Goal: Transaction & Acquisition: Download file/media

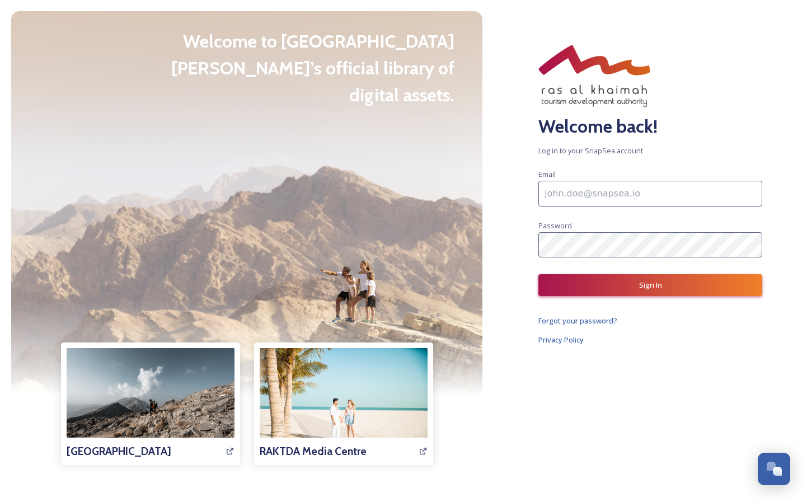
paste input "mailto:[EMAIL_ADDRESS][DOMAIN_NAME]"
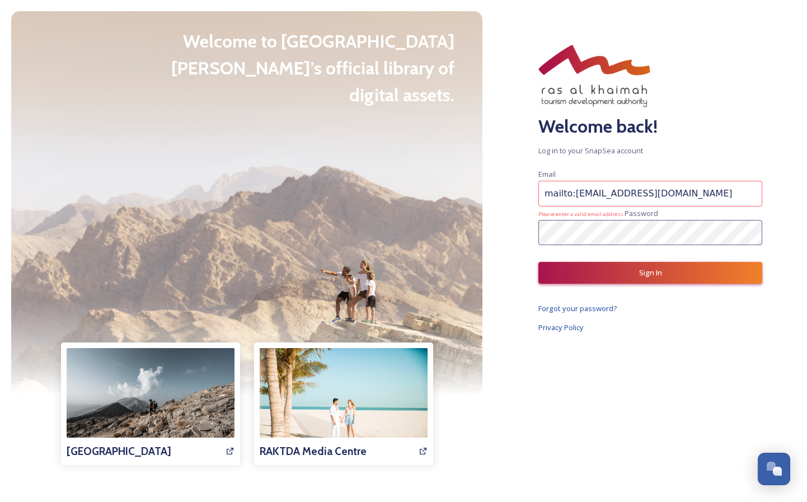
drag, startPoint x: 573, startPoint y: 195, endPoint x: 511, endPoint y: 195, distance: 62.2
click at [511, 195] on div "Welcome back! Log in to your SnapSea account Email mailto:[EMAIL_ADDRESS][DOMAI…" at bounding box center [651, 251] width 314 height 502
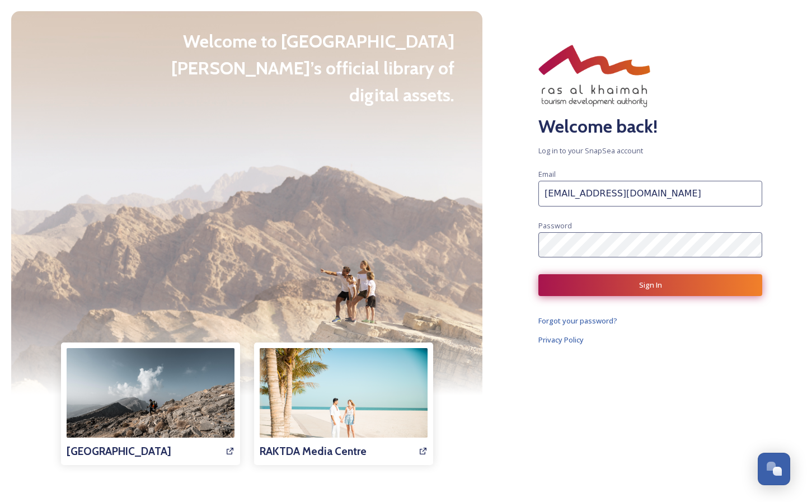
type input "[EMAIL_ADDRESS][DOMAIN_NAME]"
click at [658, 284] on button "Sign In" at bounding box center [651, 285] width 224 height 22
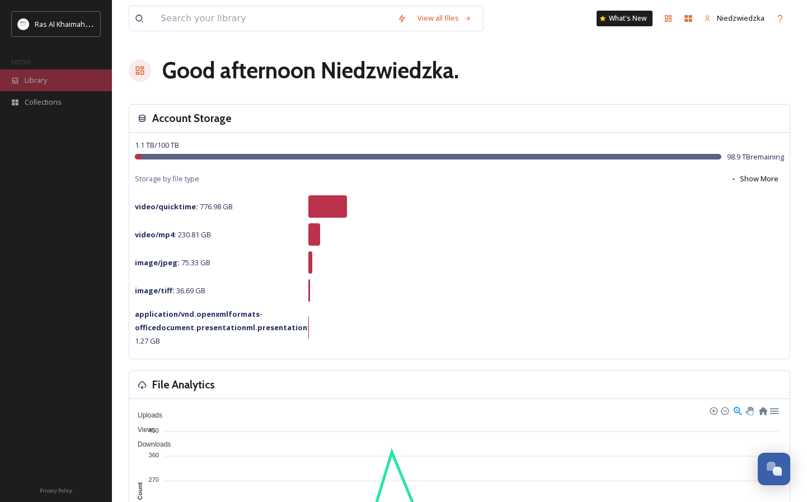
click at [40, 81] on span "Library" at bounding box center [36, 80] width 22 height 11
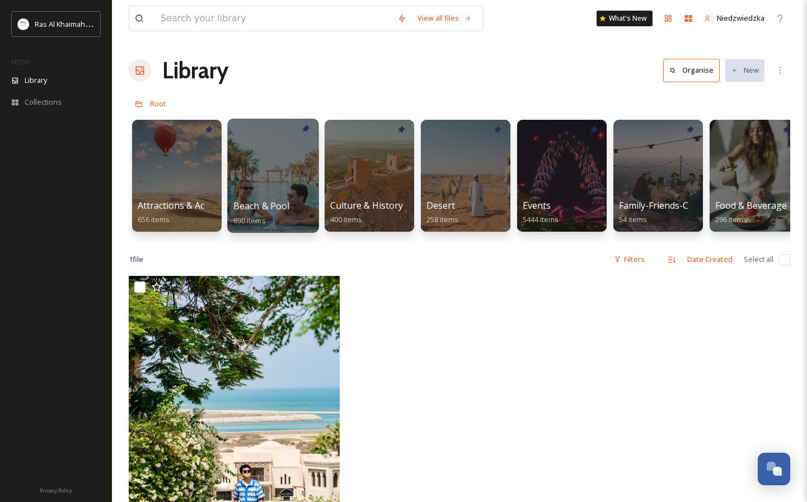
click at [261, 172] on div at bounding box center [272, 176] width 91 height 114
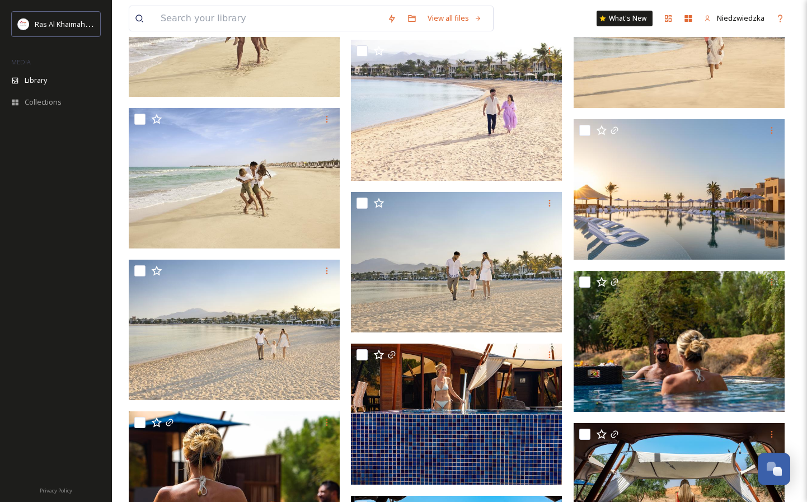
scroll to position [725, 0]
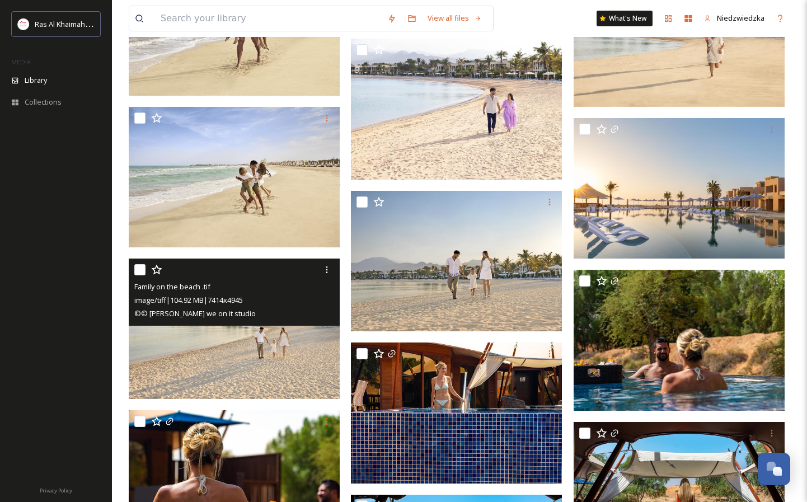
click at [257, 349] on img at bounding box center [234, 329] width 211 height 141
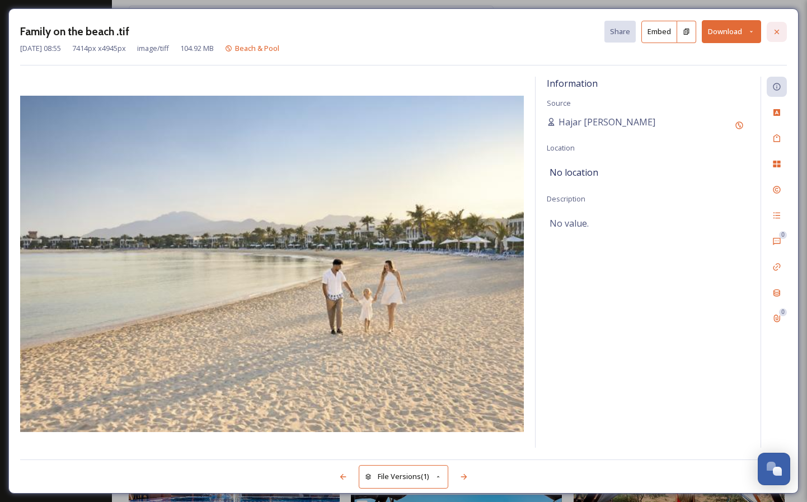
click at [772, 30] on div at bounding box center [777, 32] width 20 height 20
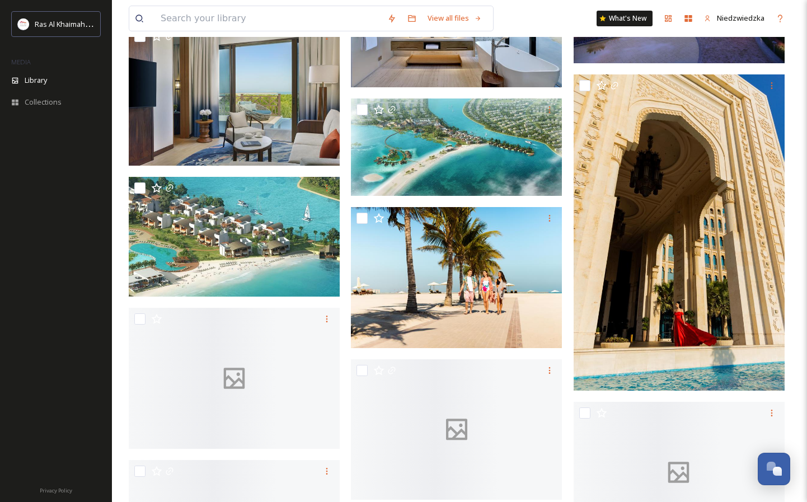
scroll to position [4208, 0]
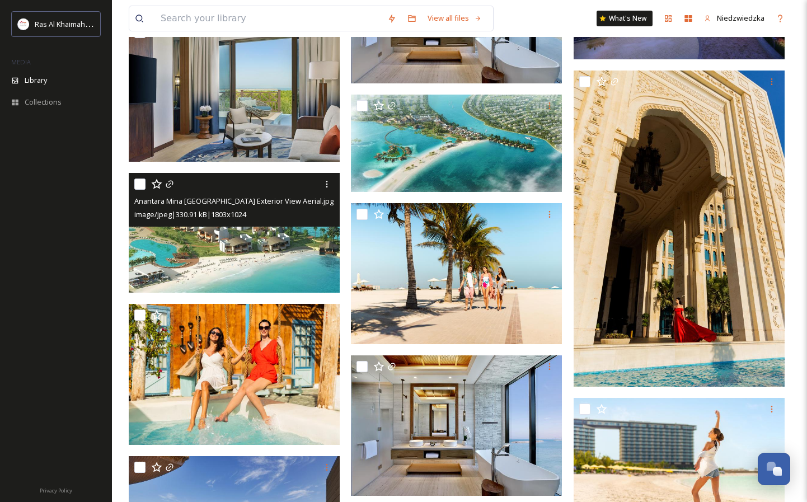
click at [221, 268] on img at bounding box center [234, 233] width 211 height 120
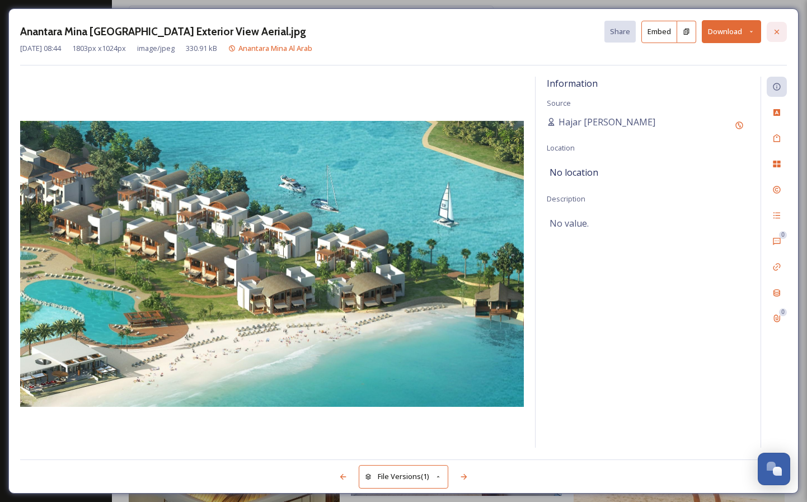
click at [774, 30] on icon at bounding box center [777, 31] width 9 height 9
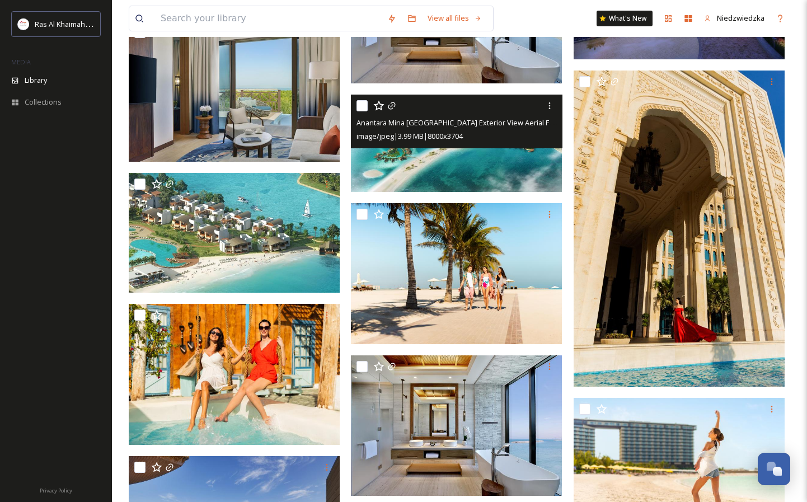
click at [443, 160] on img at bounding box center [456, 143] width 211 height 97
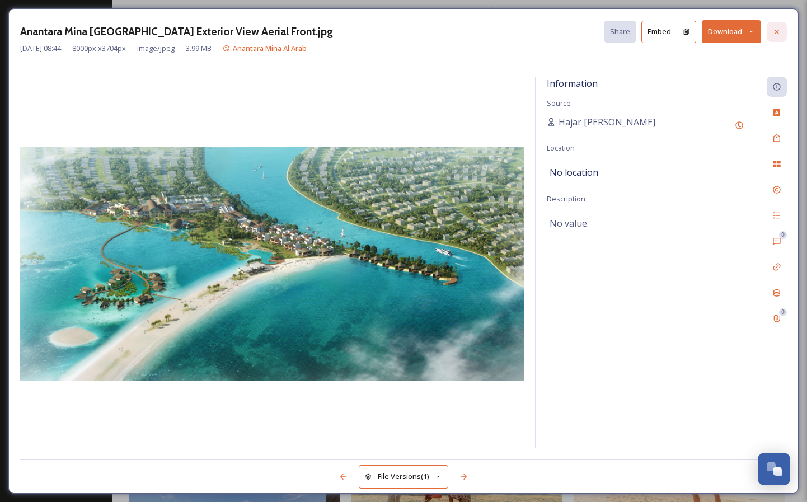
click at [775, 28] on icon at bounding box center [777, 31] width 9 height 9
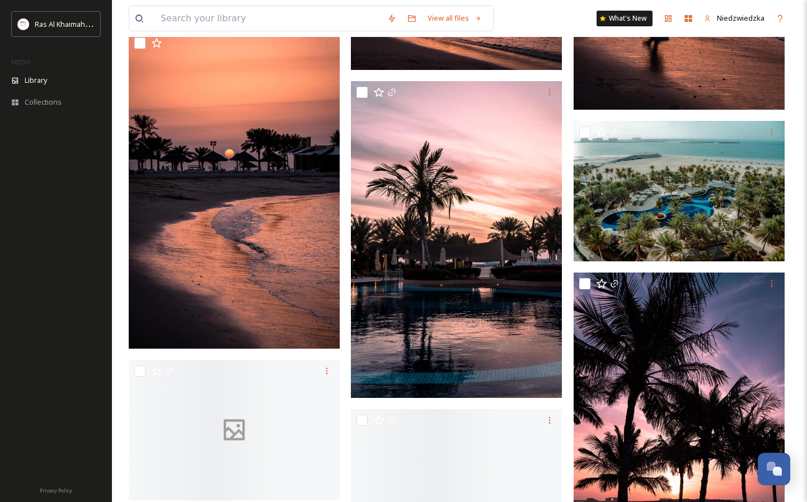
scroll to position [12940, 0]
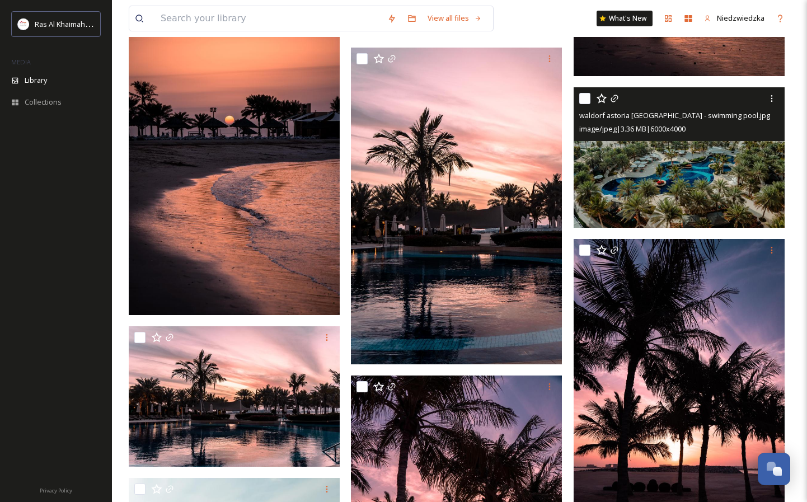
click at [691, 180] on img at bounding box center [679, 157] width 211 height 141
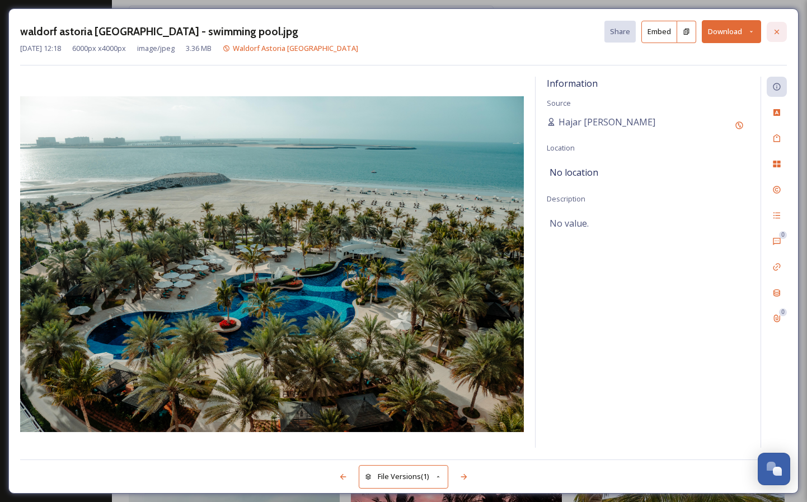
click at [778, 34] on icon at bounding box center [777, 31] width 9 height 9
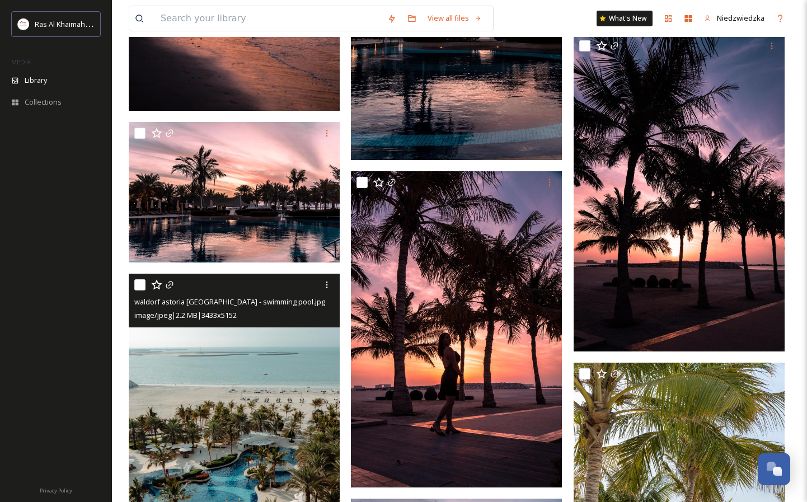
scroll to position [13415, 0]
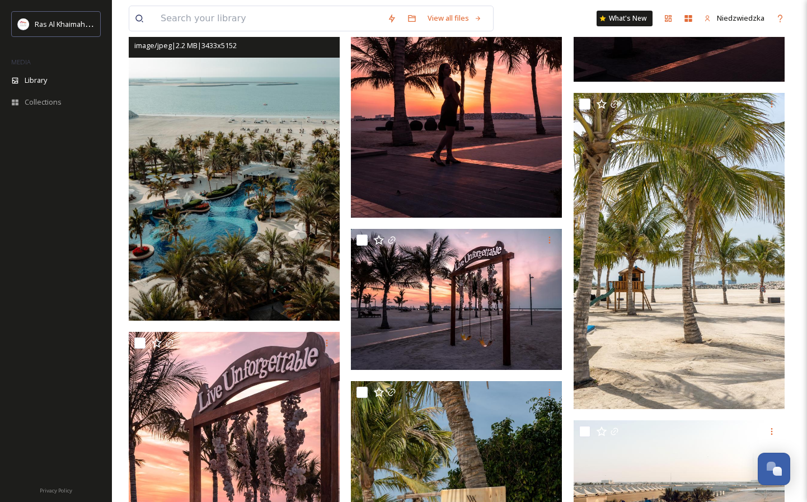
click at [243, 196] on img at bounding box center [234, 162] width 211 height 317
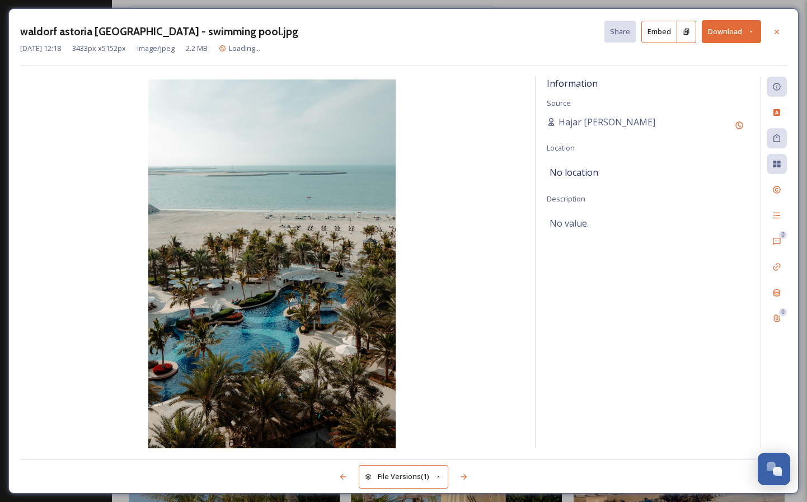
click at [754, 29] on icon at bounding box center [751, 31] width 7 height 7
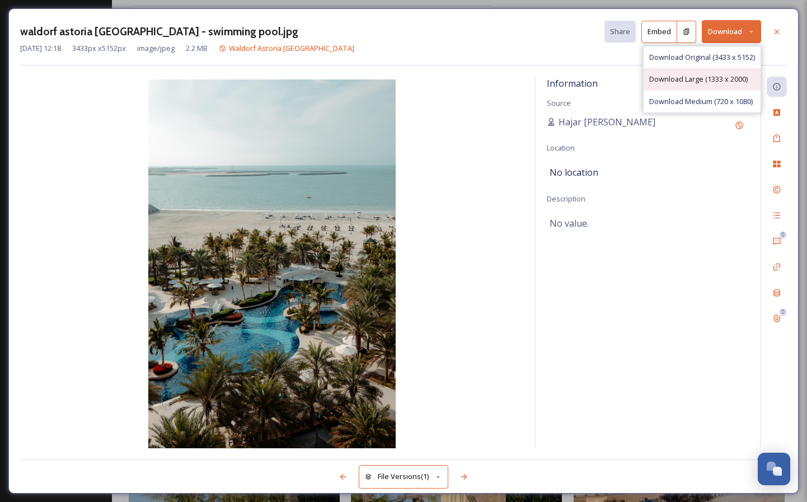
click at [681, 72] on div "Download Large (1333 x 2000)" at bounding box center [702, 79] width 117 height 22
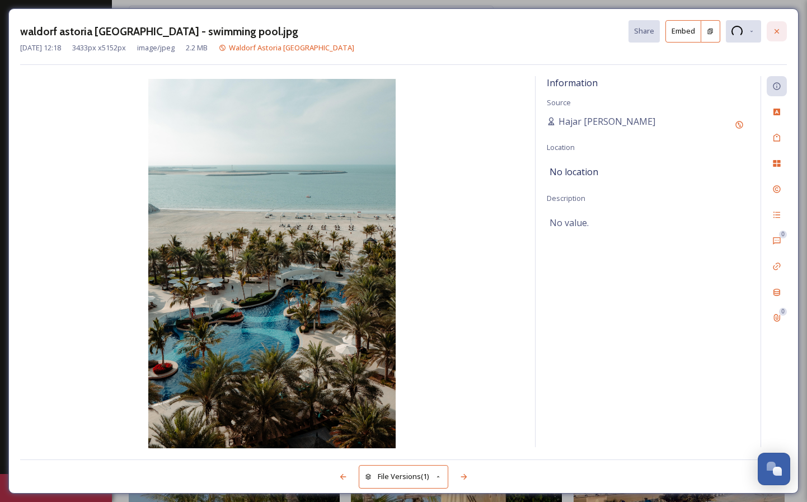
click at [778, 28] on icon at bounding box center [777, 31] width 9 height 9
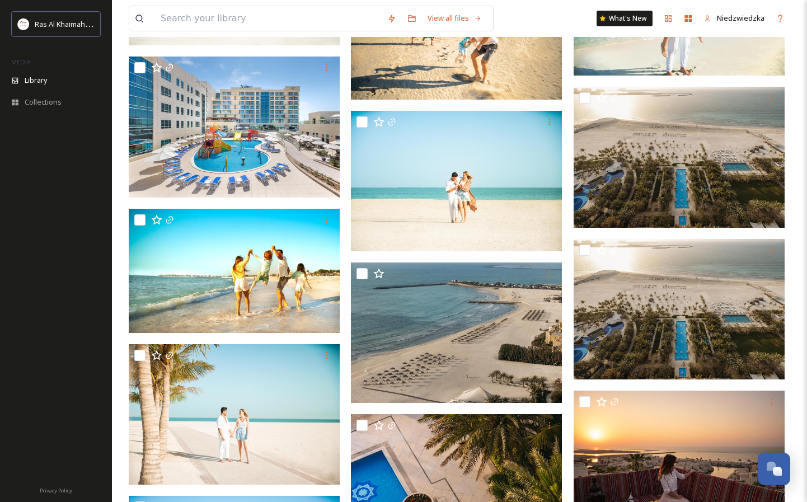
scroll to position [16365, 0]
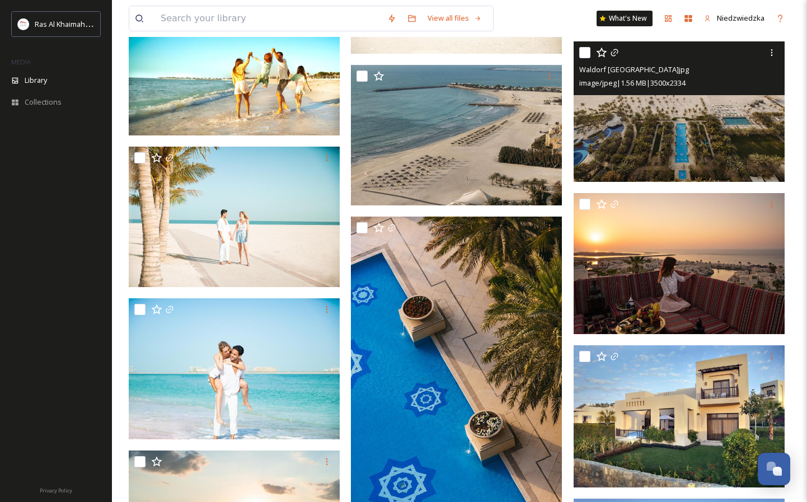
click at [677, 145] on img at bounding box center [679, 111] width 211 height 141
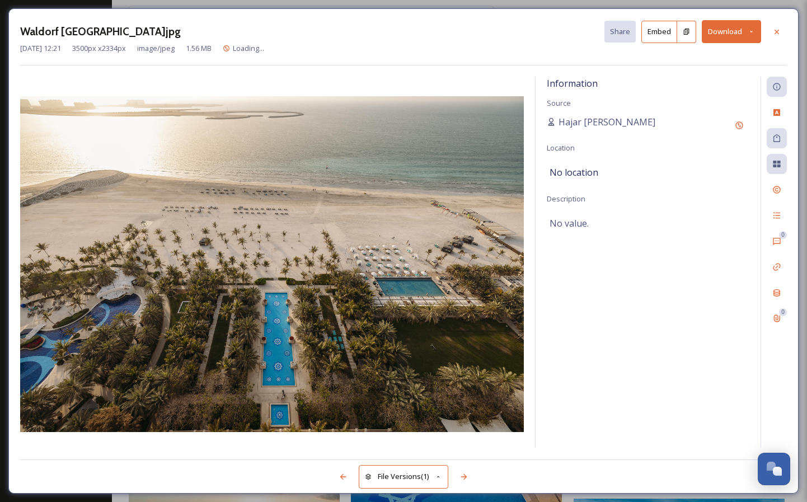
drag, startPoint x: 281, startPoint y: 244, endPoint x: 24, endPoint y: 156, distance: 271.1
click at [777, 31] on icon at bounding box center [777, 31] width 9 height 9
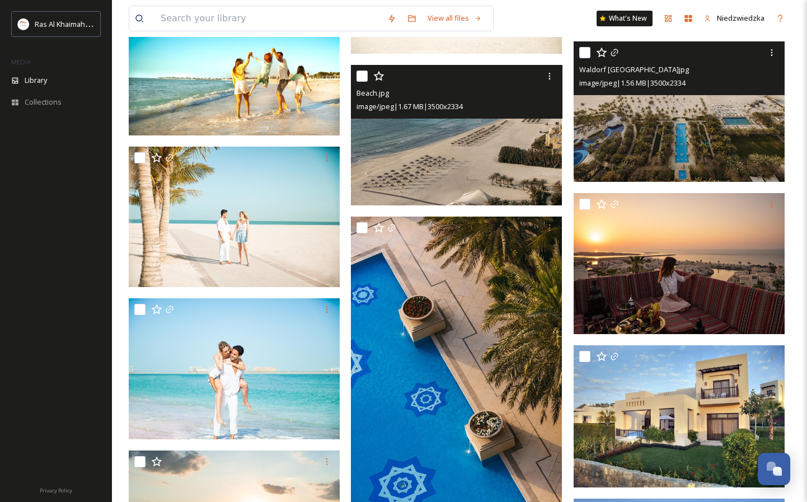
click at [443, 165] on img at bounding box center [456, 135] width 211 height 141
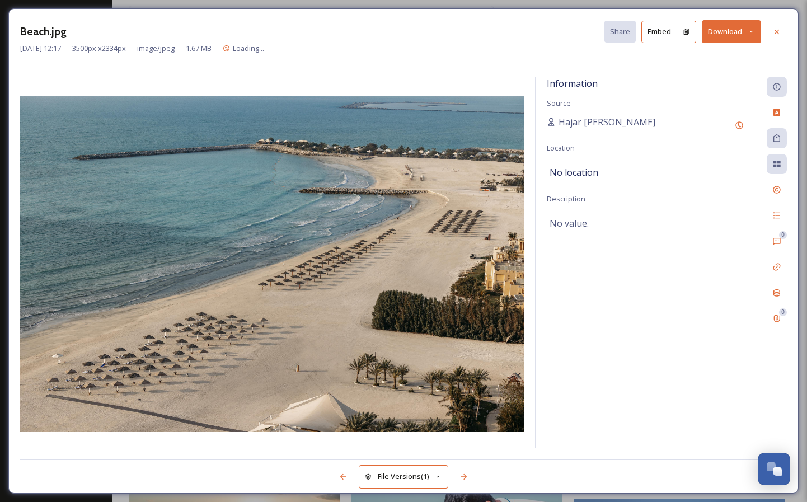
drag, startPoint x: 251, startPoint y: 223, endPoint x: -54, endPoint y: 125, distance: 320.5
click at [773, 31] on icon at bounding box center [777, 31] width 9 height 9
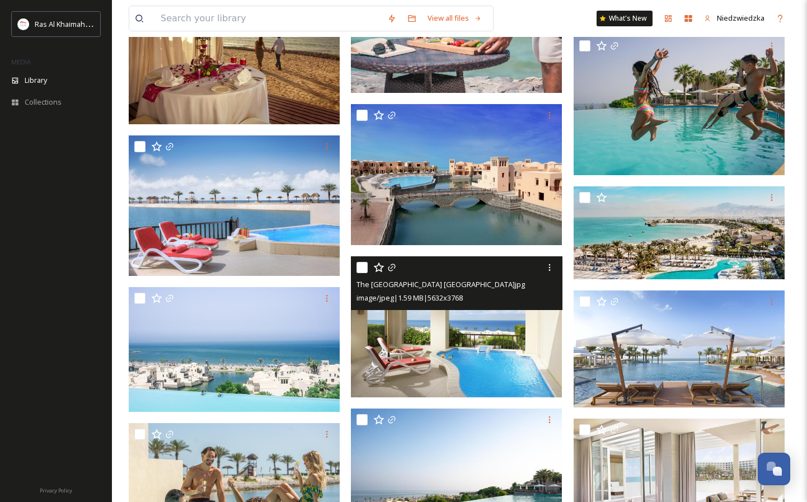
scroll to position [17133, 0]
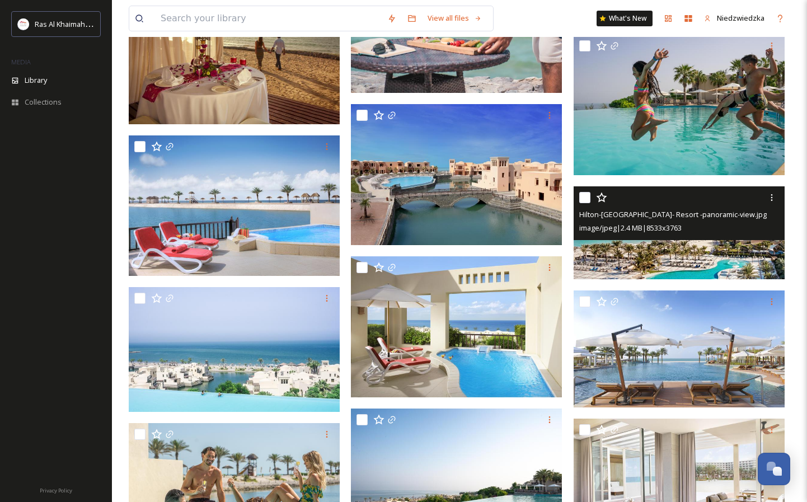
click at [671, 261] on img at bounding box center [679, 232] width 211 height 93
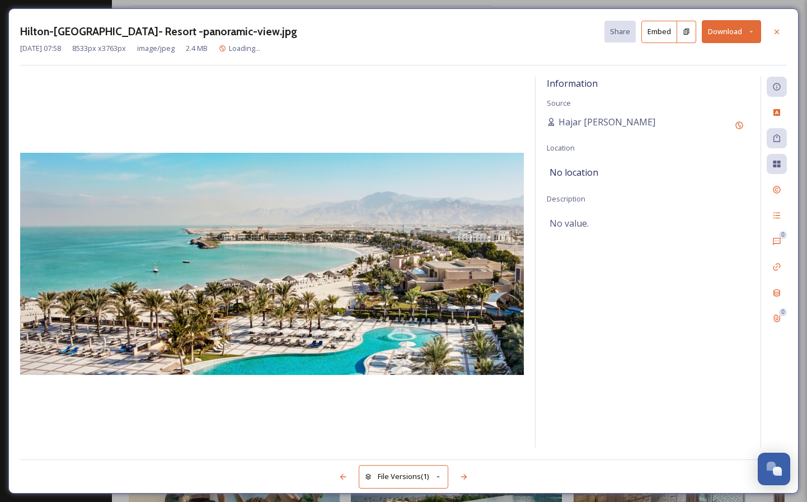
drag, startPoint x: 342, startPoint y: 318, endPoint x: -7, endPoint y: 198, distance: 368.8
click at [777, 27] on icon at bounding box center [777, 31] width 9 height 9
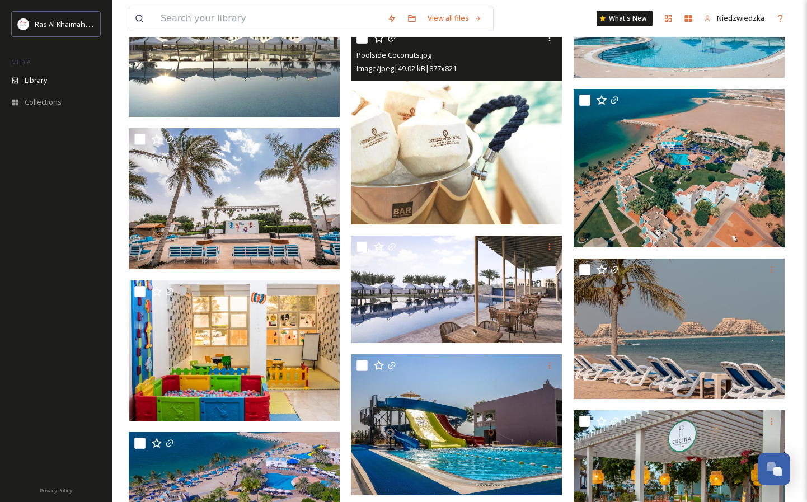
scroll to position [18709, 0]
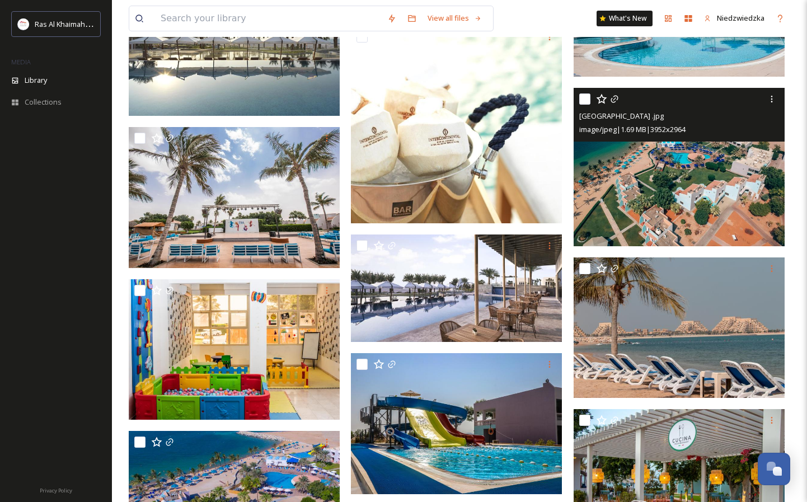
click at [697, 163] on img at bounding box center [679, 167] width 211 height 158
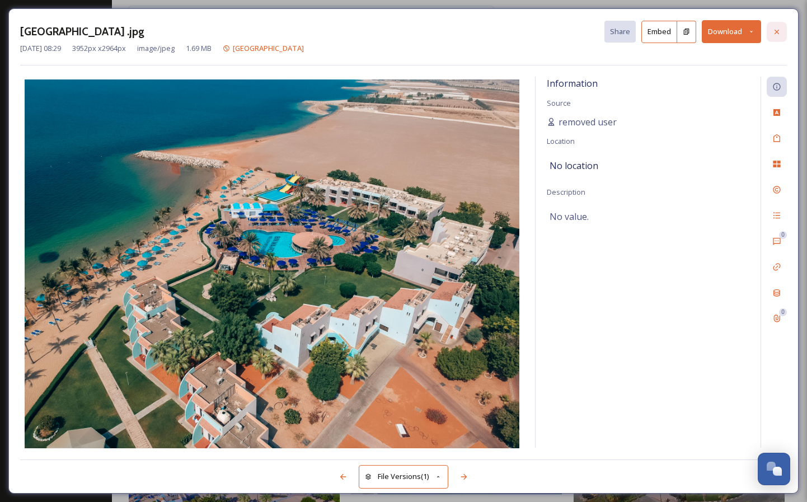
click at [775, 29] on icon at bounding box center [777, 31] width 9 height 9
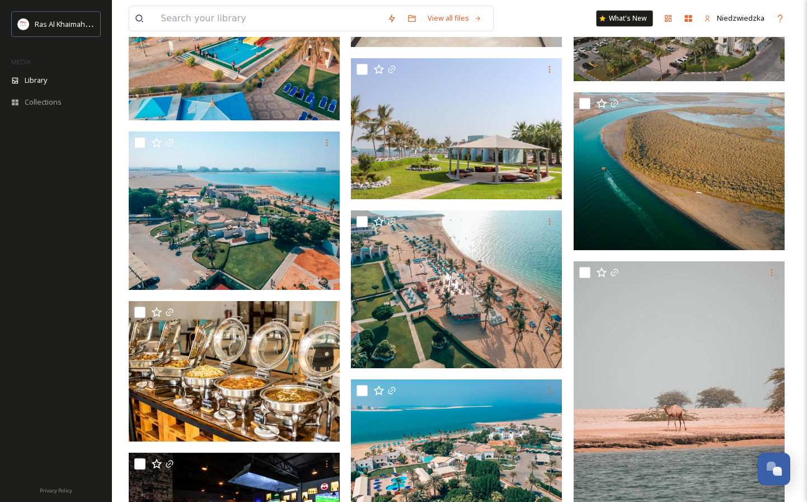
scroll to position [19360, 0]
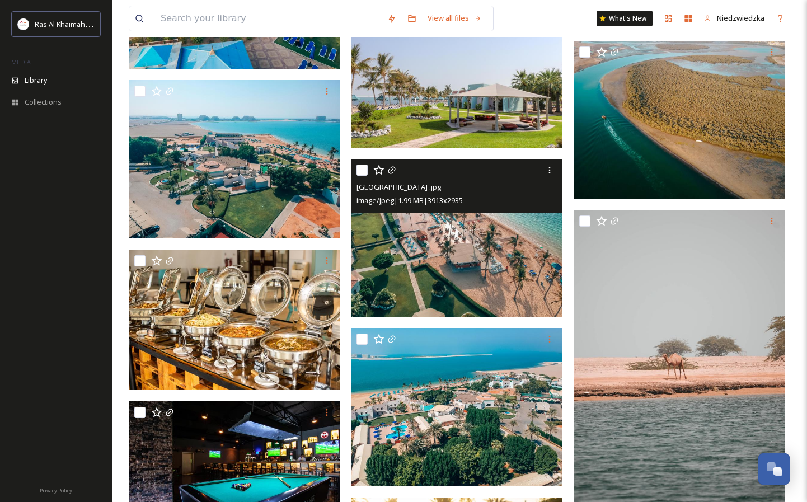
click at [415, 266] on img at bounding box center [456, 238] width 211 height 158
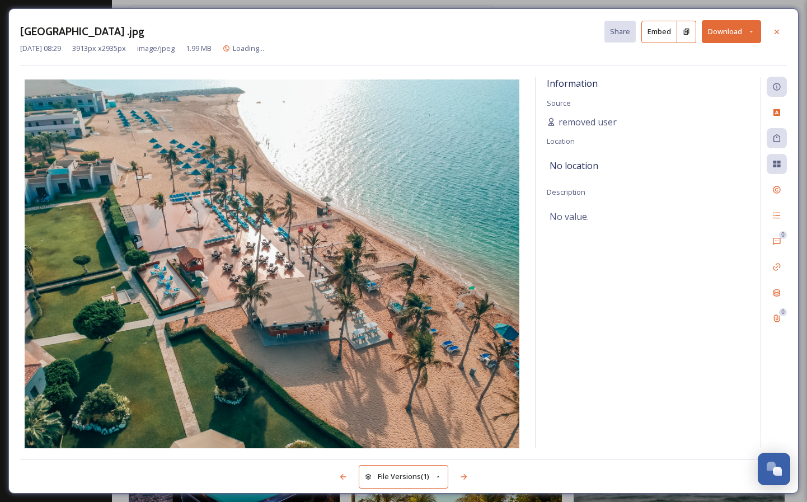
drag, startPoint x: 207, startPoint y: 261, endPoint x: -24, endPoint y: 217, distance: 234.8
click at [779, 29] on icon at bounding box center [777, 31] width 9 height 9
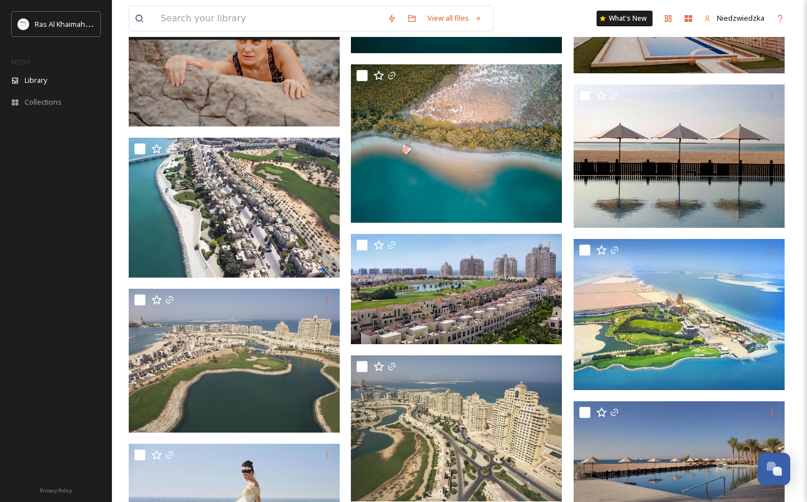
scroll to position [20268, 0]
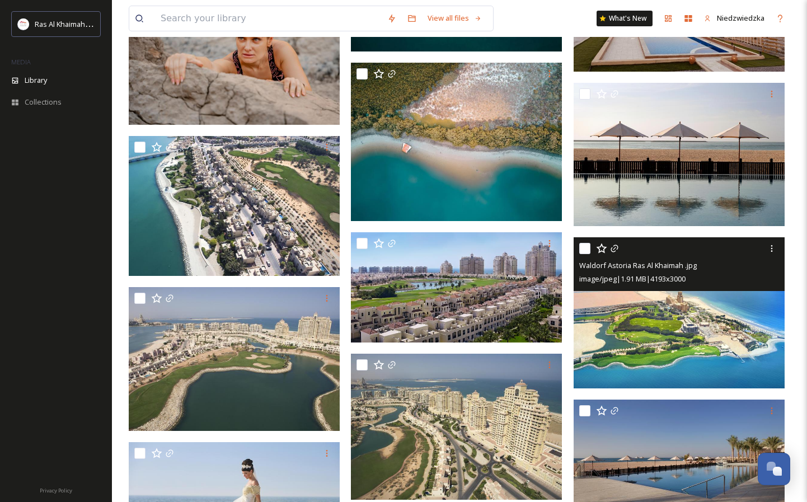
click at [684, 327] on img at bounding box center [679, 312] width 211 height 151
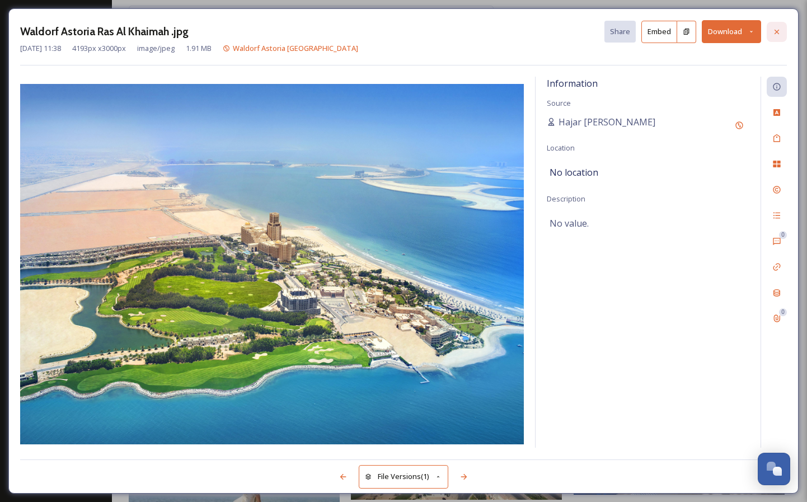
click at [778, 29] on icon at bounding box center [777, 31] width 9 height 9
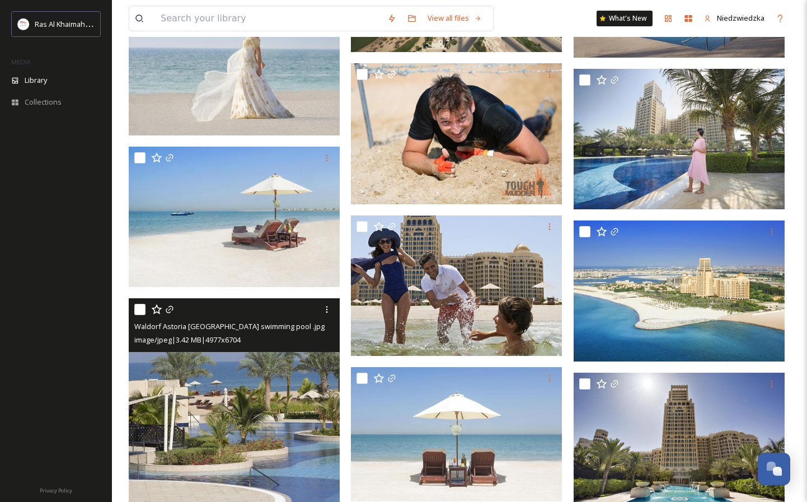
scroll to position [20716, 0]
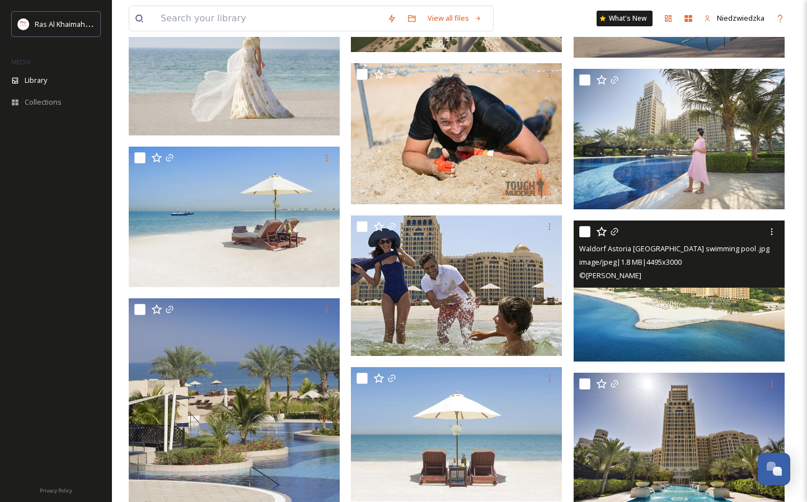
click at [683, 311] on img at bounding box center [679, 291] width 211 height 141
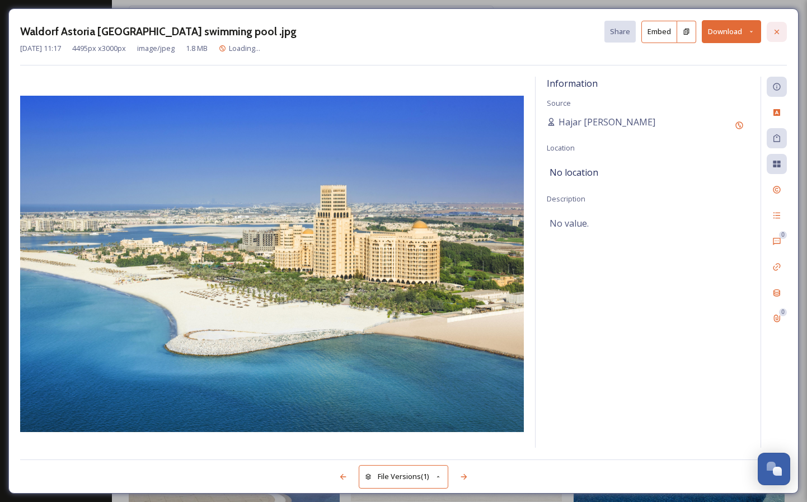
click at [778, 27] on icon at bounding box center [777, 31] width 9 height 9
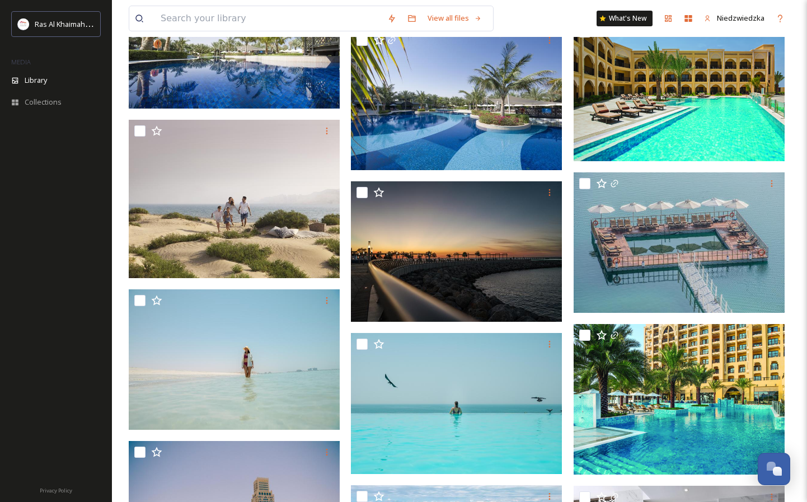
scroll to position [22099, 0]
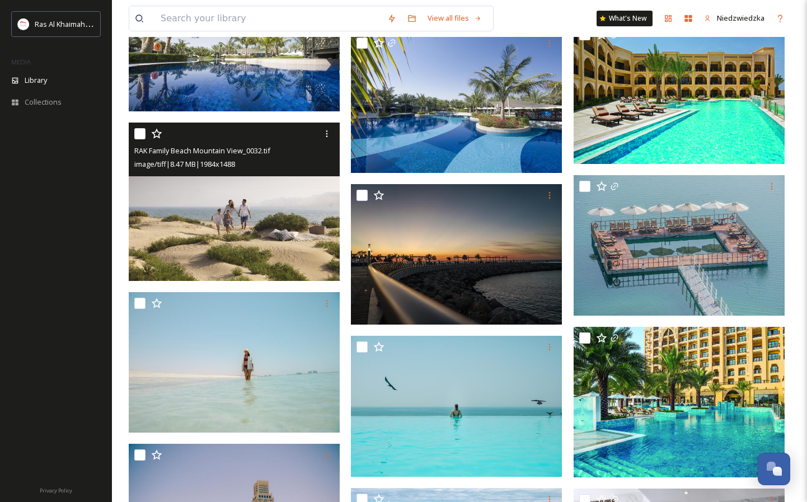
click at [240, 235] on img at bounding box center [234, 202] width 211 height 158
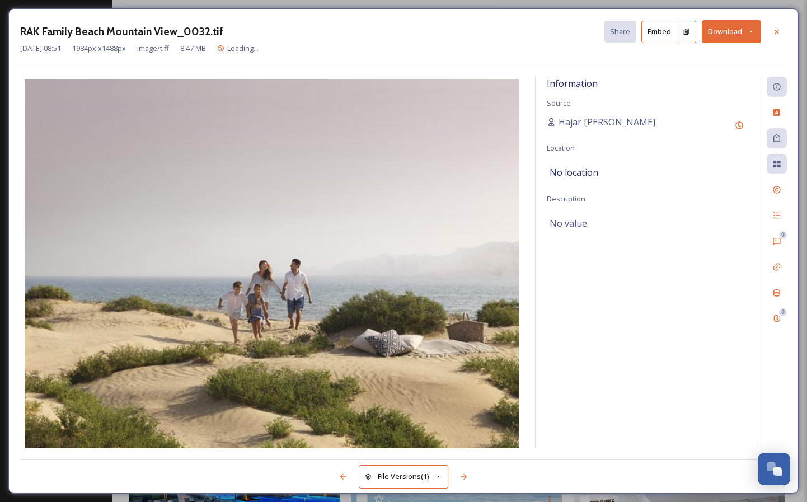
drag, startPoint x: 317, startPoint y: 320, endPoint x: 309, endPoint y: 319, distance: 7.9
click at [729, 28] on button "Download" at bounding box center [731, 31] width 59 height 23
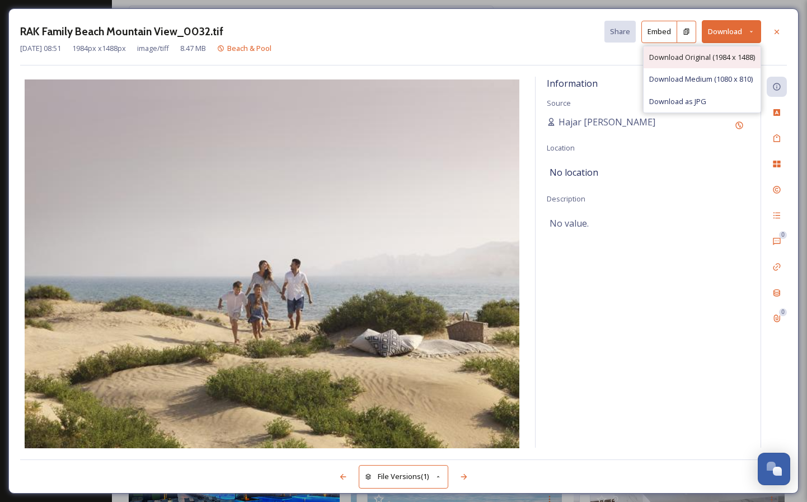
click at [700, 57] on span "Download Original (1984 x 1488)" at bounding box center [703, 57] width 106 height 11
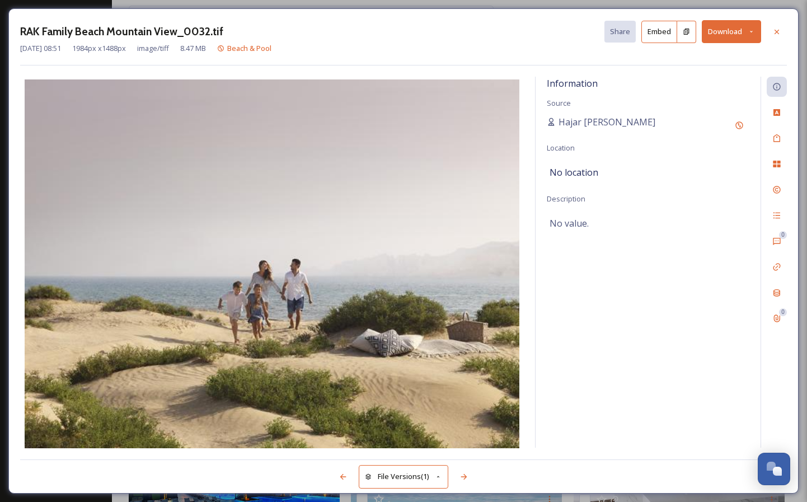
click at [513, 43] on div "[DATE] 08:51 1984 px x 1488 px image/tiff 8.47 MB Beach & Pool" at bounding box center [403, 48] width 767 height 11
click at [777, 30] on icon at bounding box center [777, 31] width 9 height 9
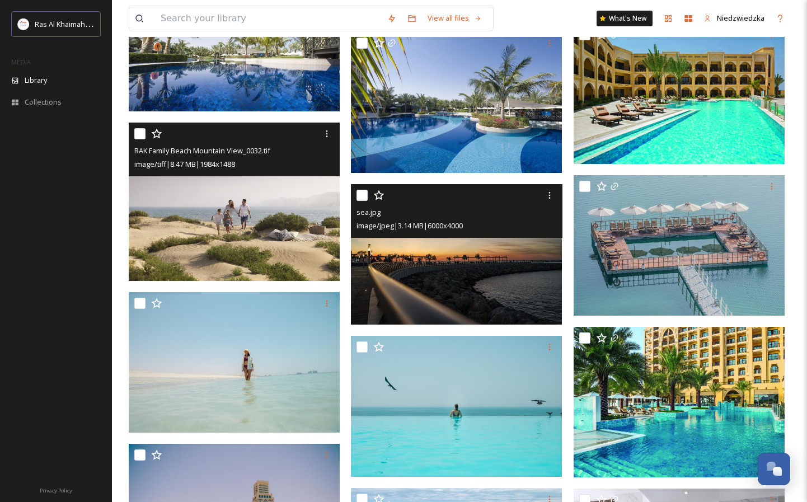
scroll to position [22321, 0]
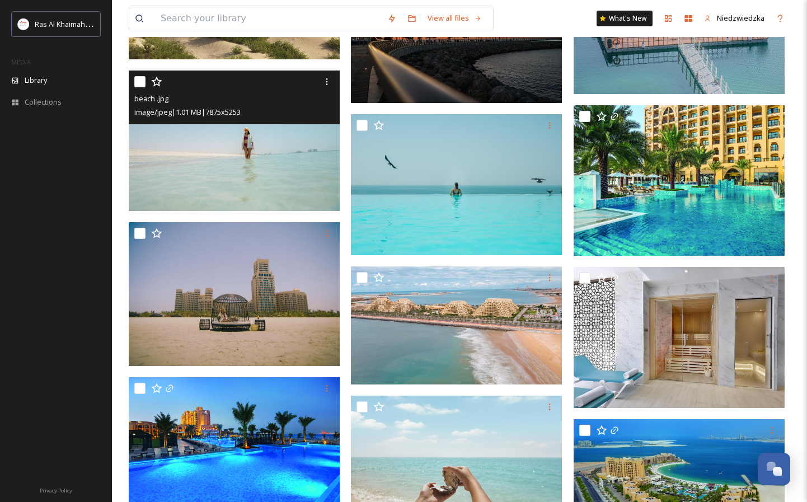
click at [225, 170] on img at bounding box center [234, 141] width 211 height 141
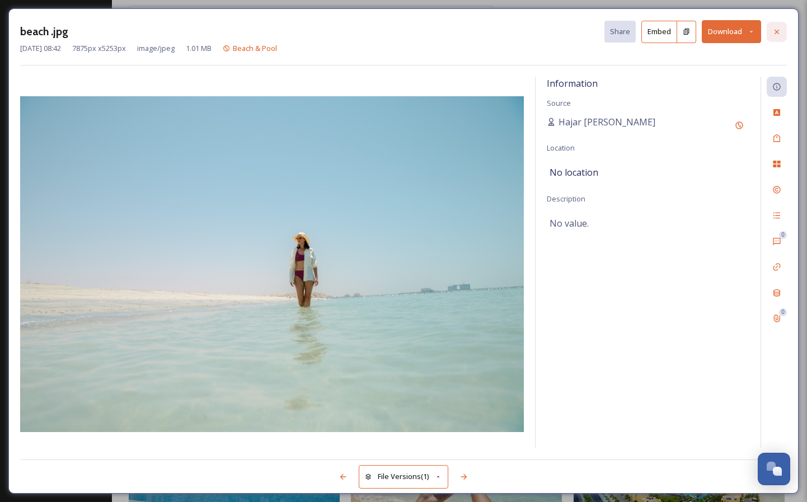
click at [779, 31] on icon at bounding box center [777, 31] width 9 height 9
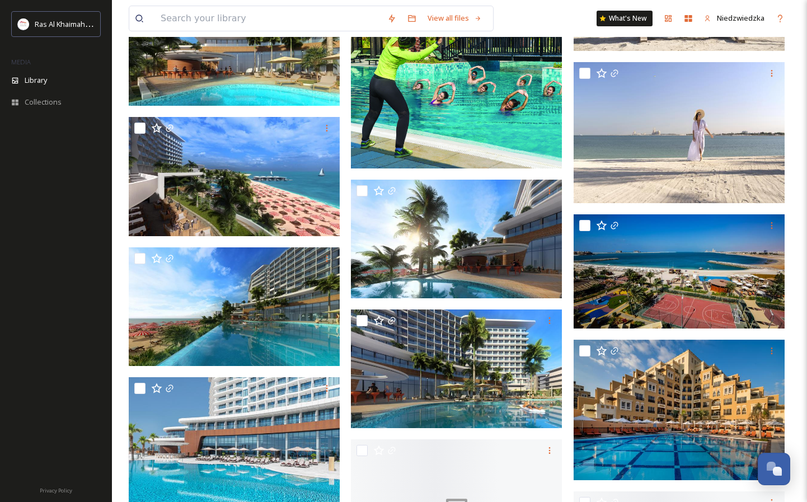
scroll to position [23615, 0]
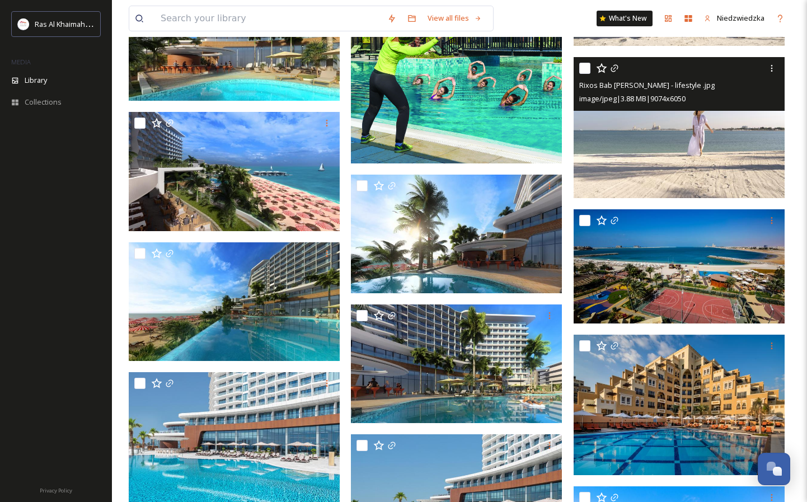
click at [682, 161] on img at bounding box center [679, 127] width 211 height 141
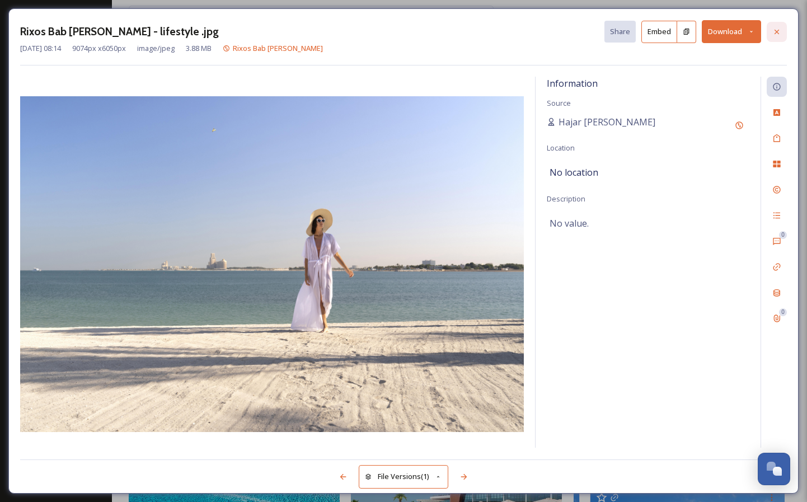
click at [774, 29] on icon at bounding box center [777, 31] width 9 height 9
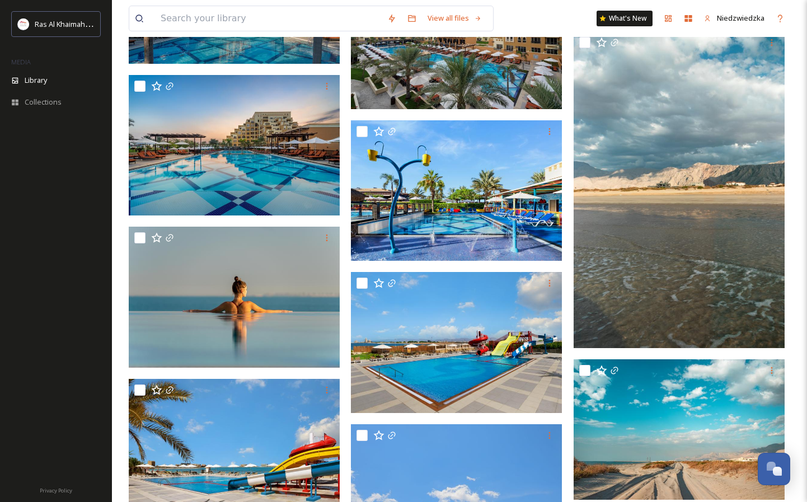
scroll to position [24847, 0]
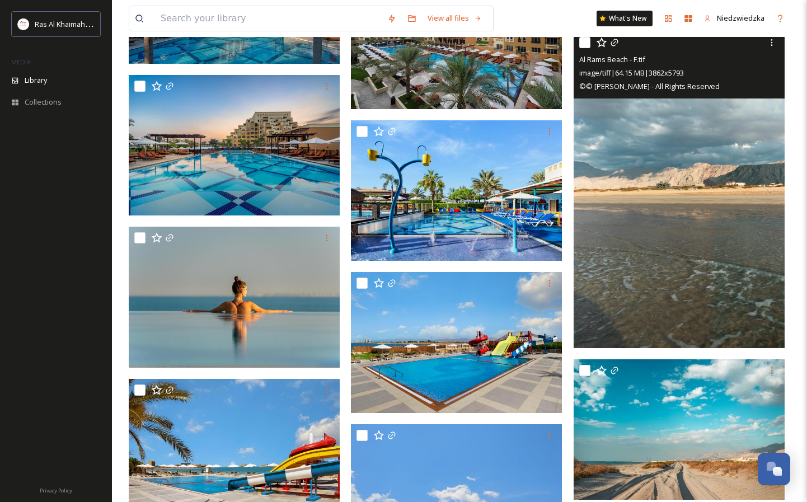
click at [671, 225] on img at bounding box center [679, 189] width 211 height 317
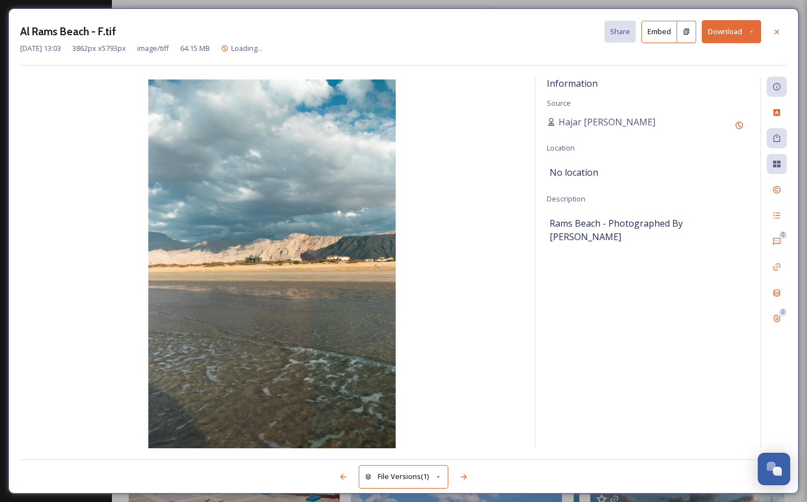
click at [737, 21] on button "Download" at bounding box center [731, 31] width 59 height 23
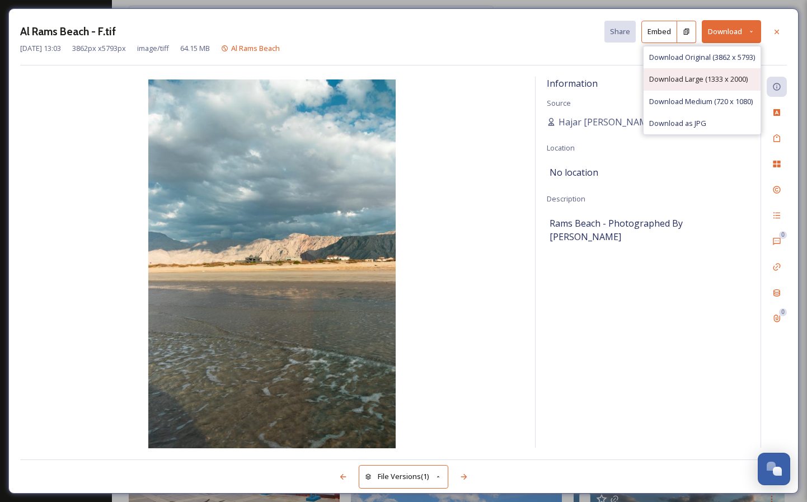
click at [691, 82] on span "Download Large (1333 x 2000)" at bounding box center [699, 79] width 99 height 11
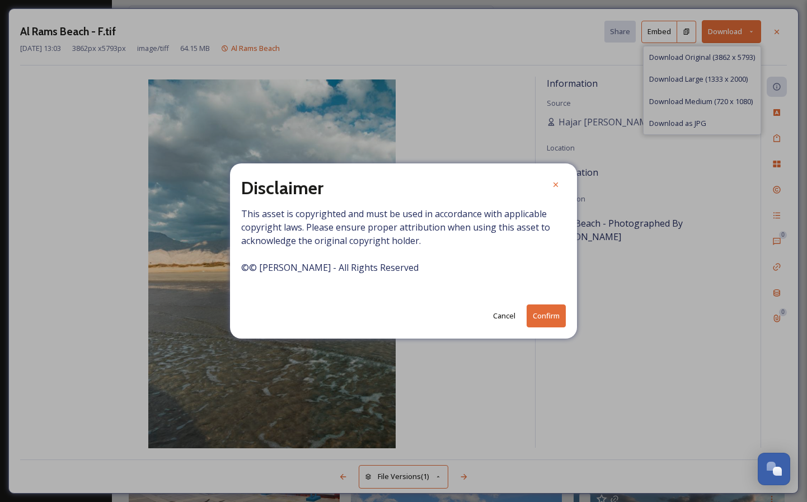
click at [545, 319] on button "Confirm" at bounding box center [546, 316] width 39 height 23
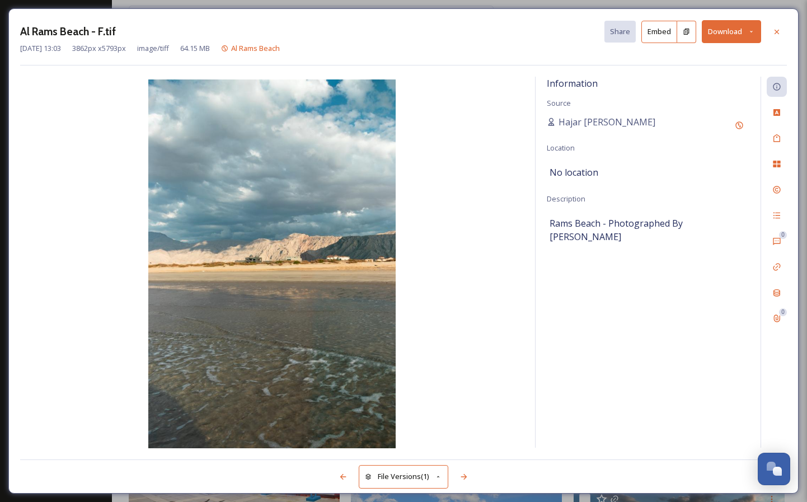
click at [536, 21] on div "Al Rams Beach - F.tif Share Embed Download" at bounding box center [403, 31] width 767 height 23
click at [774, 27] on icon at bounding box center [777, 31] width 9 height 9
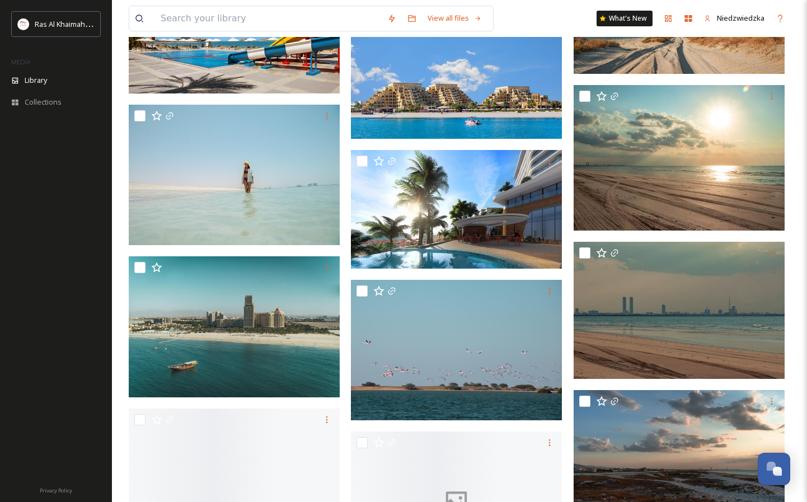
scroll to position [25332, 0]
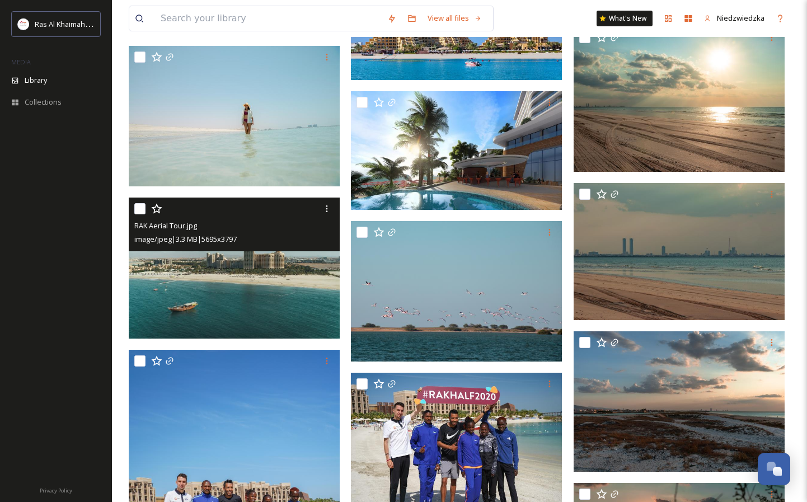
click at [218, 296] on img at bounding box center [234, 268] width 211 height 141
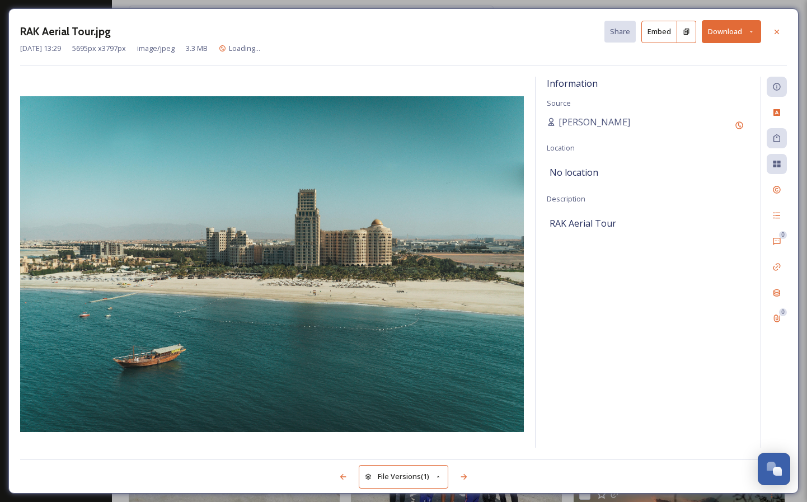
click at [745, 33] on button "Download" at bounding box center [731, 31] width 59 height 23
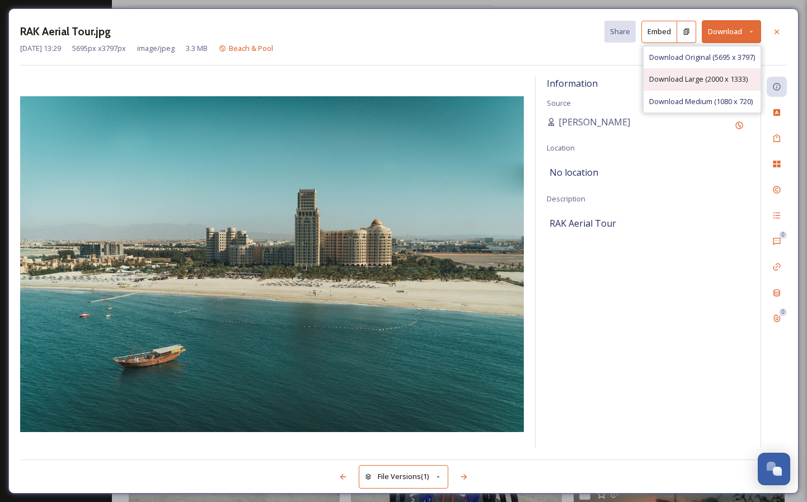
click at [703, 74] on span "Download Large (2000 x 1333)" at bounding box center [699, 79] width 99 height 11
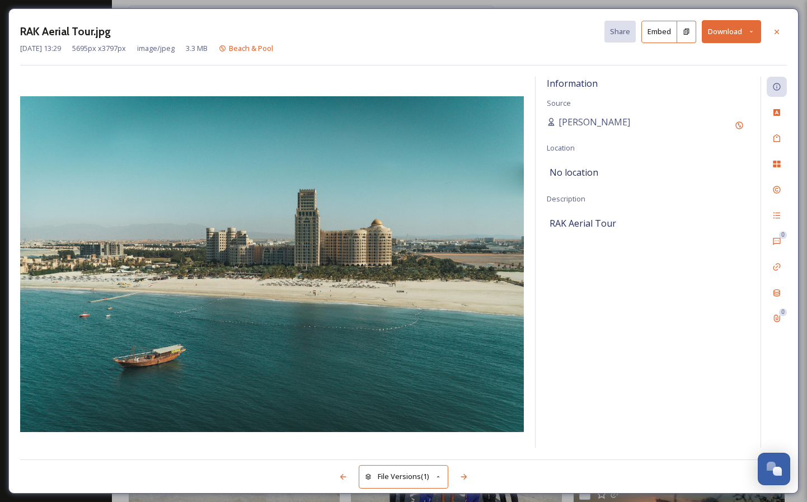
click at [617, 449] on div "RAK Aerial Tour.jpg Share Embed Download [DATE] 13:29 5695 px x 3797 px image/j…" at bounding box center [403, 250] width 791 height 485
click at [777, 32] on icon at bounding box center [777, 31] width 9 height 9
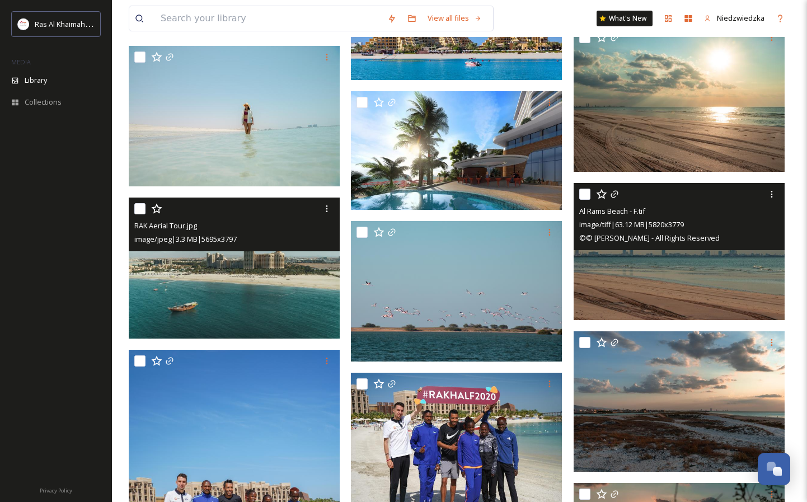
click at [678, 267] on img at bounding box center [679, 251] width 211 height 137
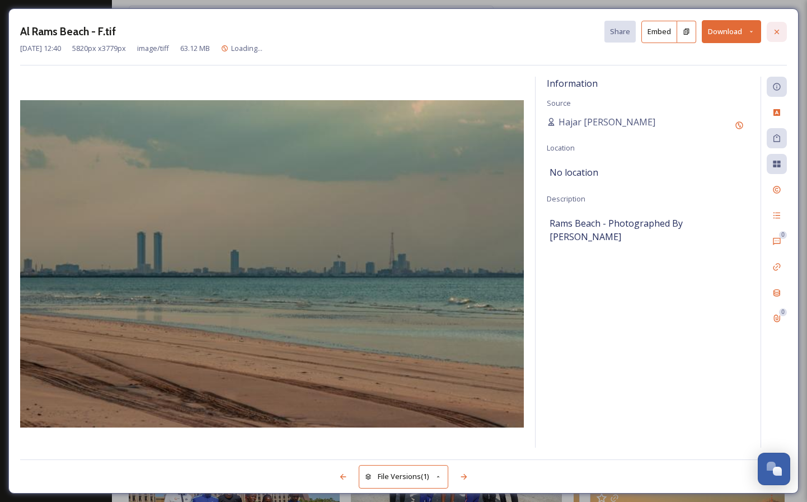
click at [776, 32] on icon at bounding box center [777, 31] width 9 height 9
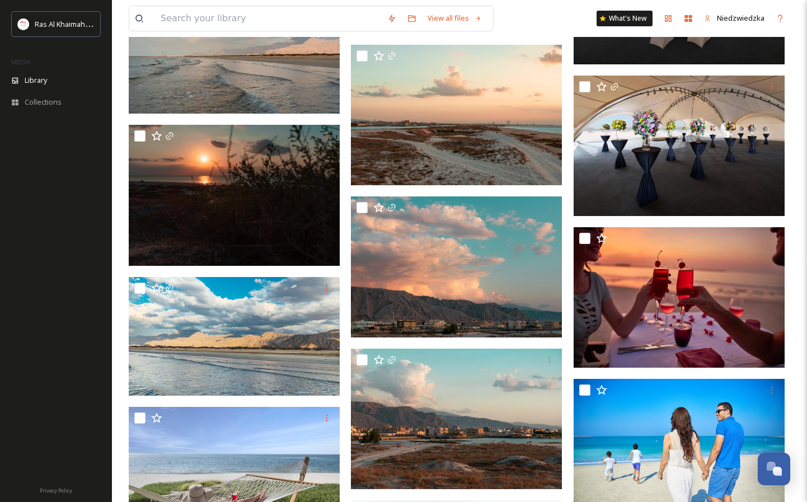
scroll to position [27542, 0]
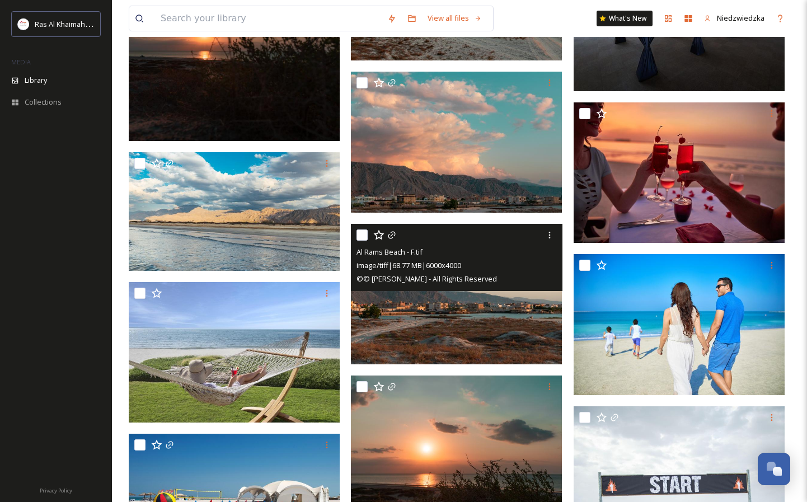
click at [470, 317] on img at bounding box center [456, 294] width 211 height 141
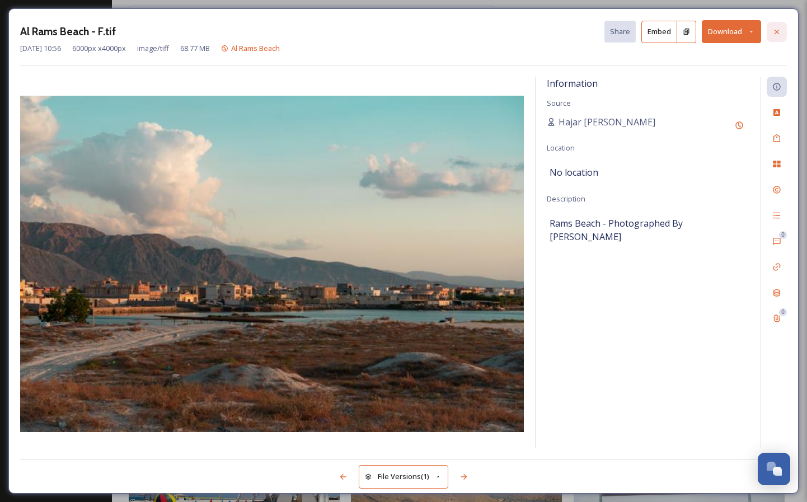
click at [778, 30] on icon at bounding box center [777, 31] width 9 height 9
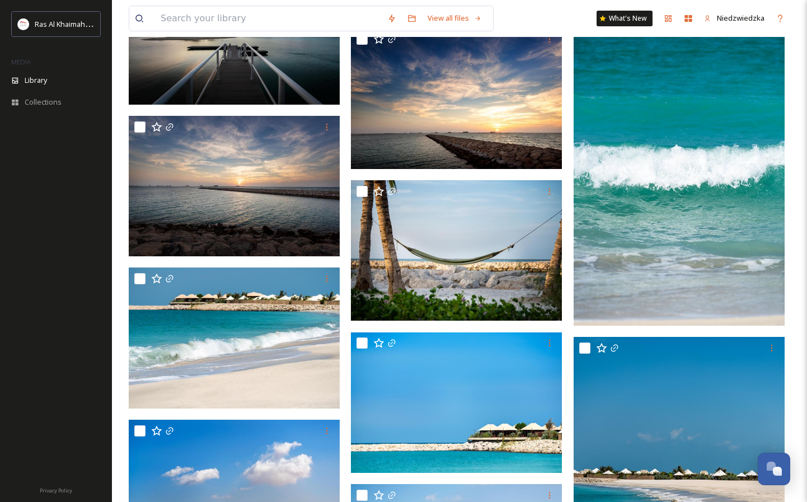
scroll to position [35977, 0]
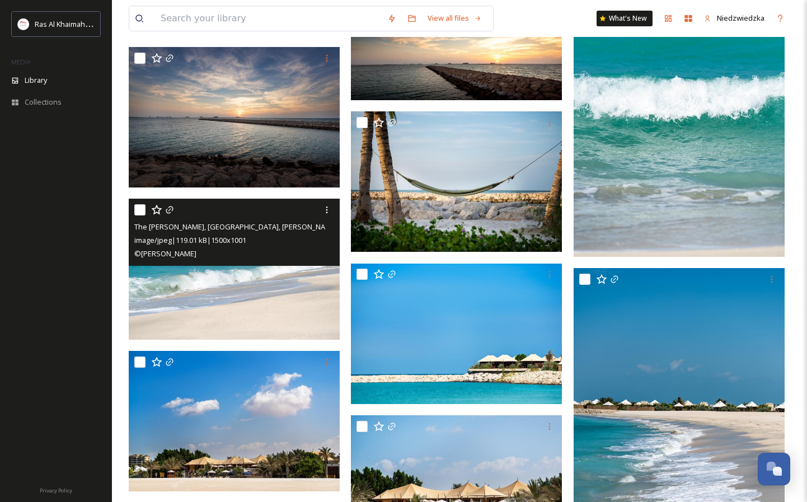
click at [240, 303] on img at bounding box center [234, 269] width 211 height 141
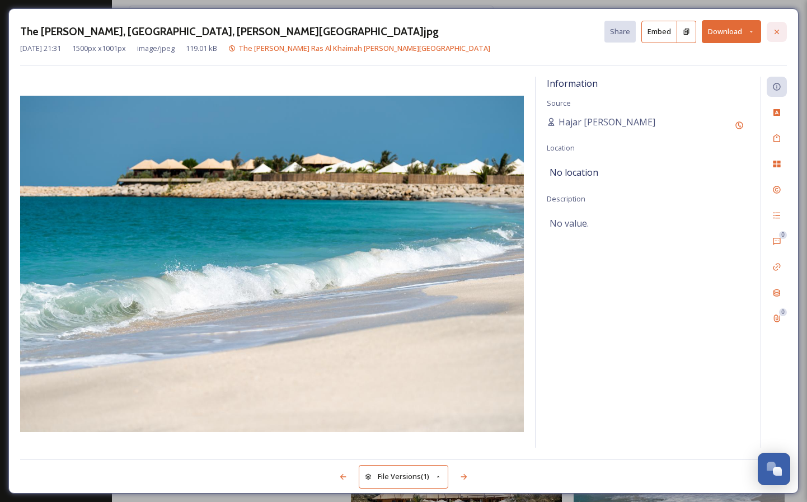
click at [774, 34] on icon at bounding box center [777, 31] width 9 height 9
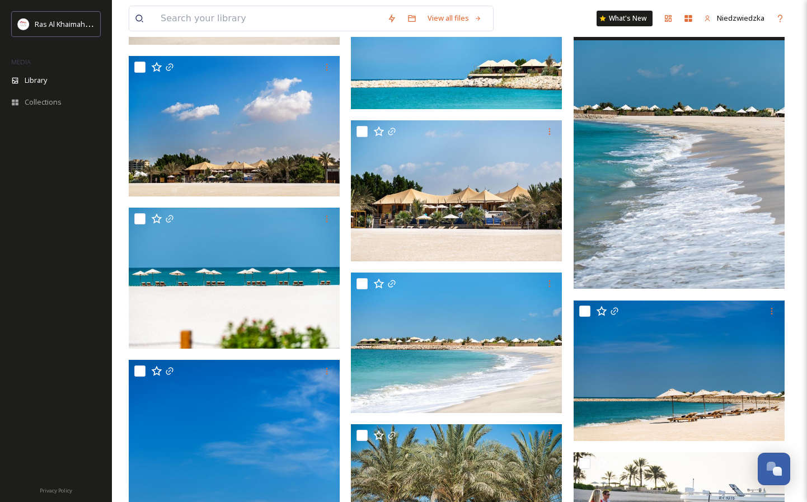
scroll to position [36297, 0]
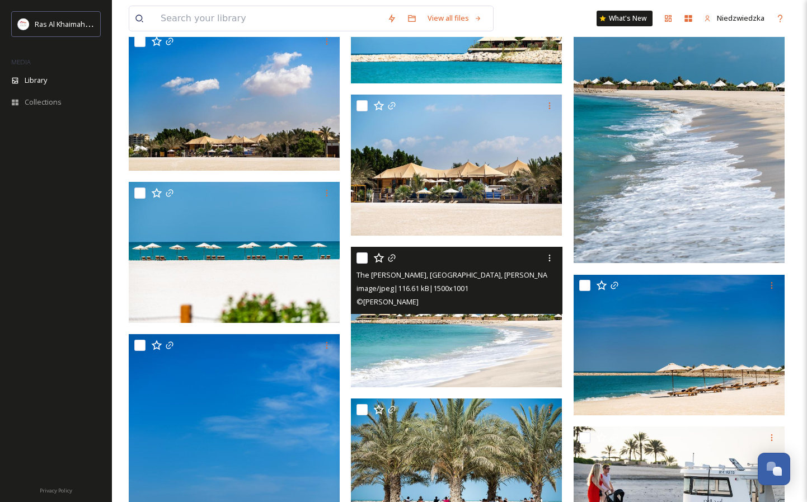
click at [455, 356] on img at bounding box center [456, 317] width 211 height 141
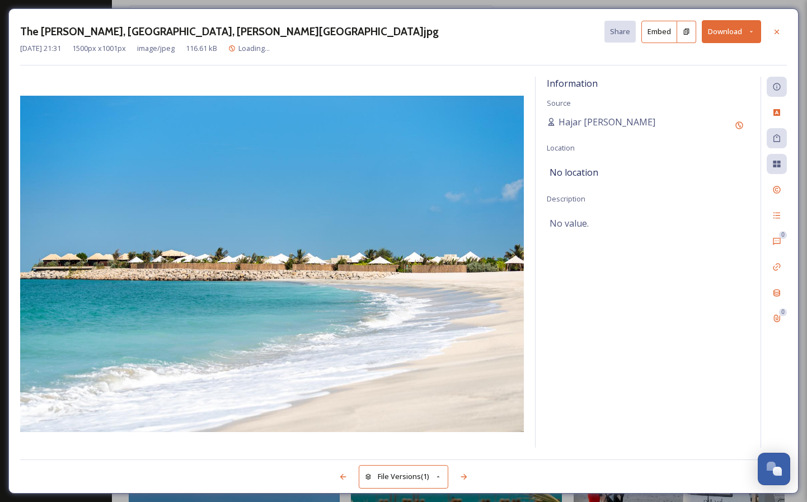
drag, startPoint x: 346, startPoint y: 283, endPoint x: -7, endPoint y: 220, distance: 358.4
click at [778, 35] on icon at bounding box center [777, 31] width 9 height 9
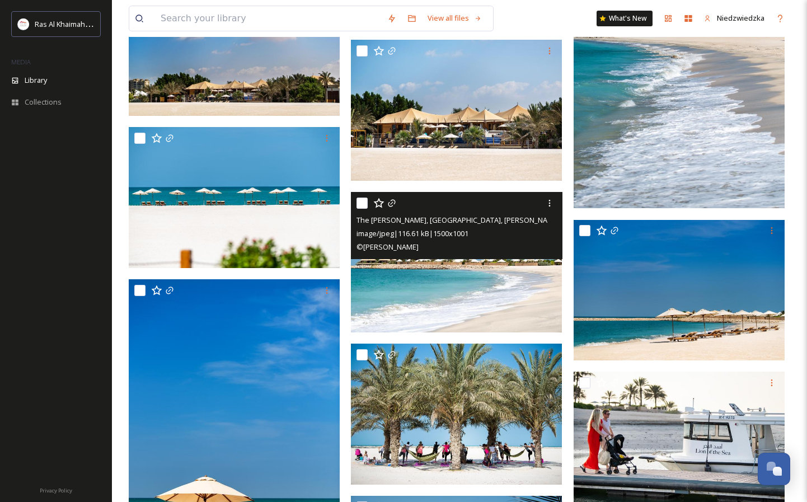
scroll to position [36371, 0]
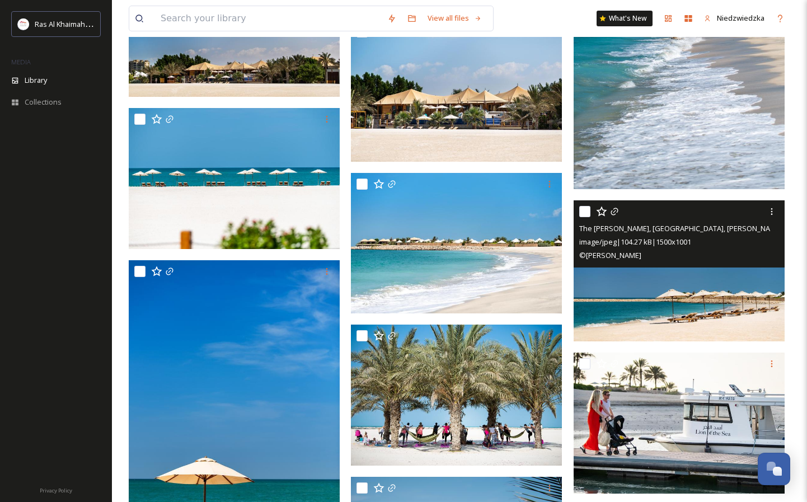
click at [702, 316] on img at bounding box center [679, 271] width 211 height 141
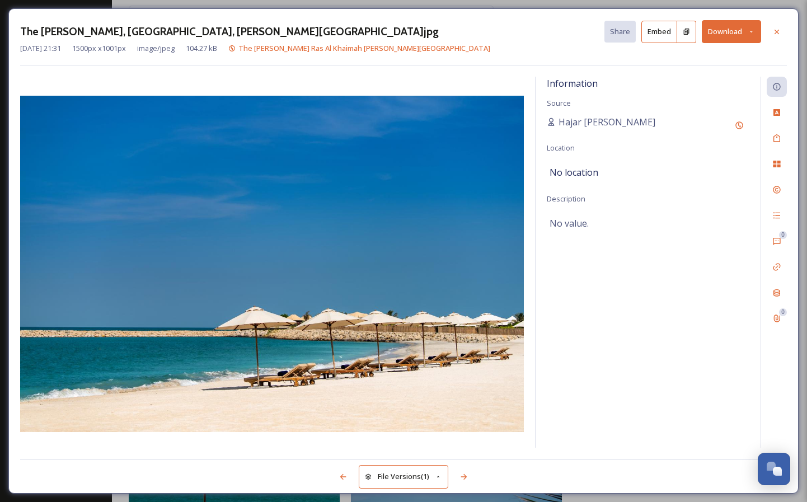
click at [732, 30] on button "Download" at bounding box center [731, 31] width 59 height 23
click at [709, 55] on span "Download Original (1500 x 1001)" at bounding box center [703, 57] width 106 height 11
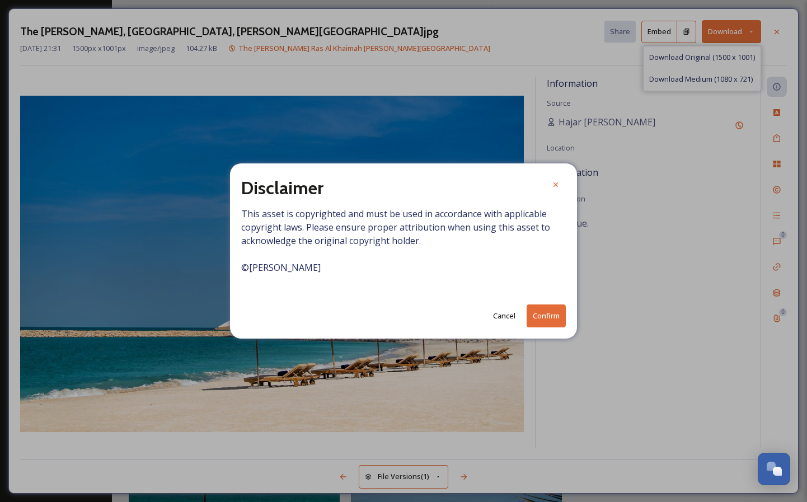
click at [549, 314] on button "Confirm" at bounding box center [546, 316] width 39 height 23
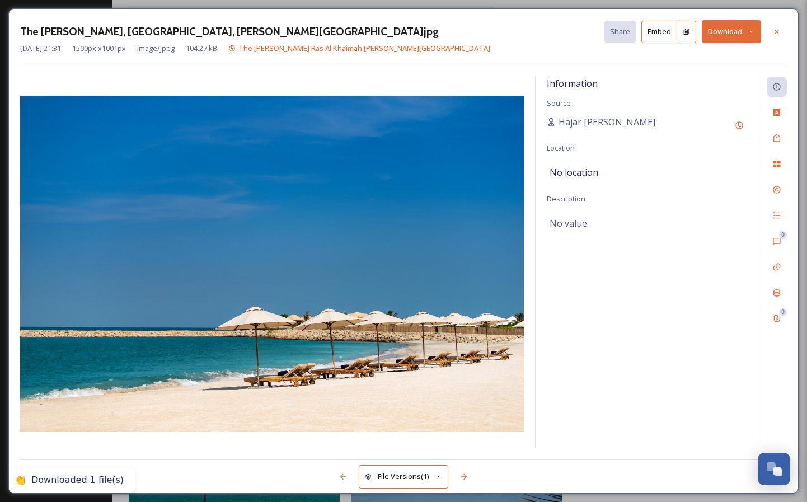
click at [747, 32] on button "Download" at bounding box center [731, 31] width 59 height 23
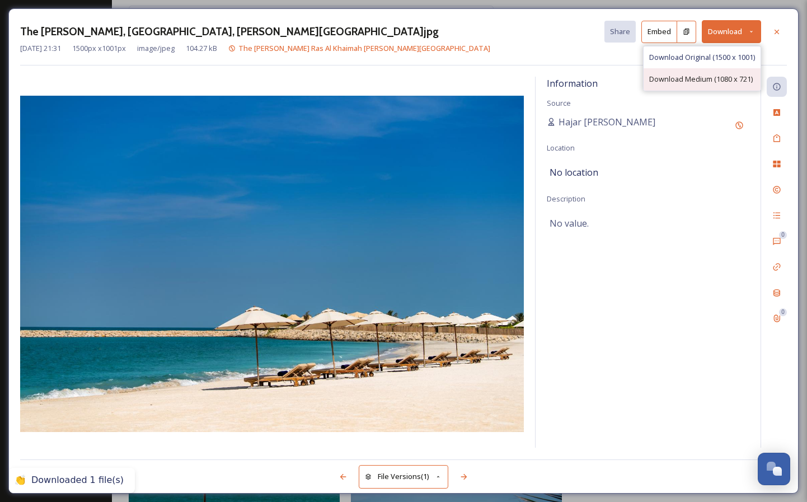
click at [700, 78] on span "Download Medium (1080 x 721)" at bounding box center [702, 79] width 104 height 11
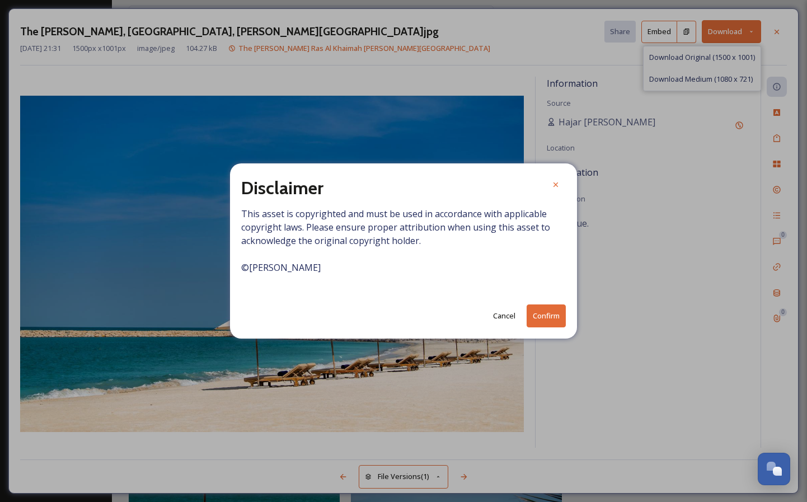
click at [543, 318] on button "Confirm" at bounding box center [546, 316] width 39 height 23
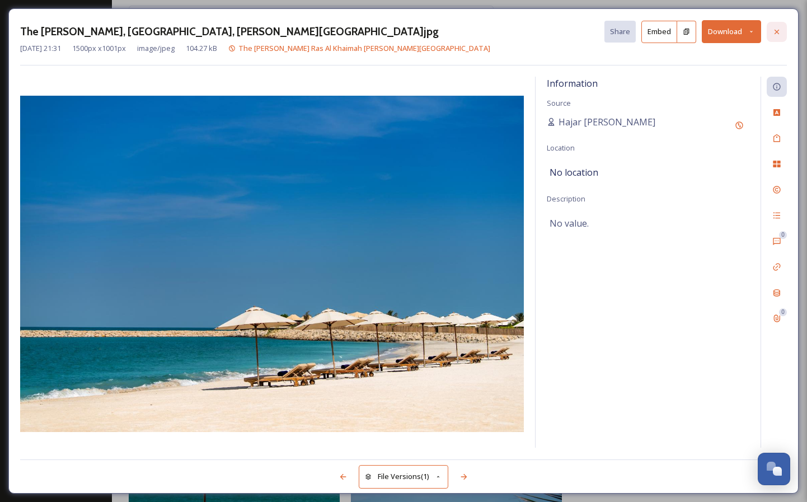
click at [774, 31] on icon at bounding box center [777, 31] width 9 height 9
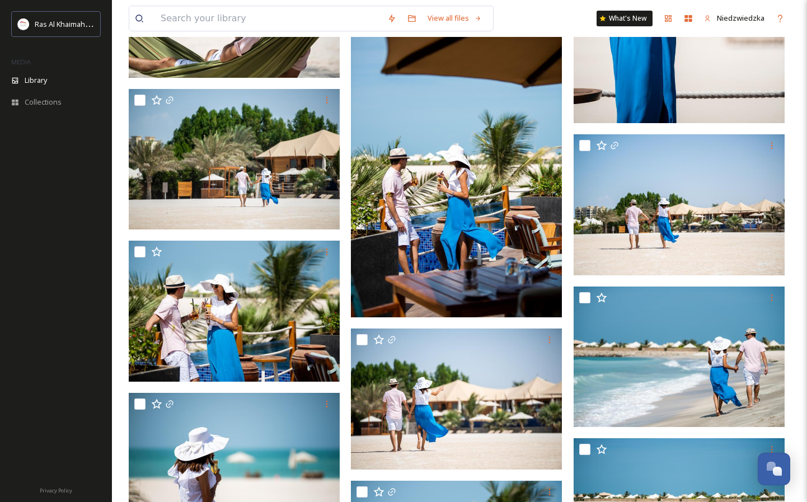
scroll to position [38488, 0]
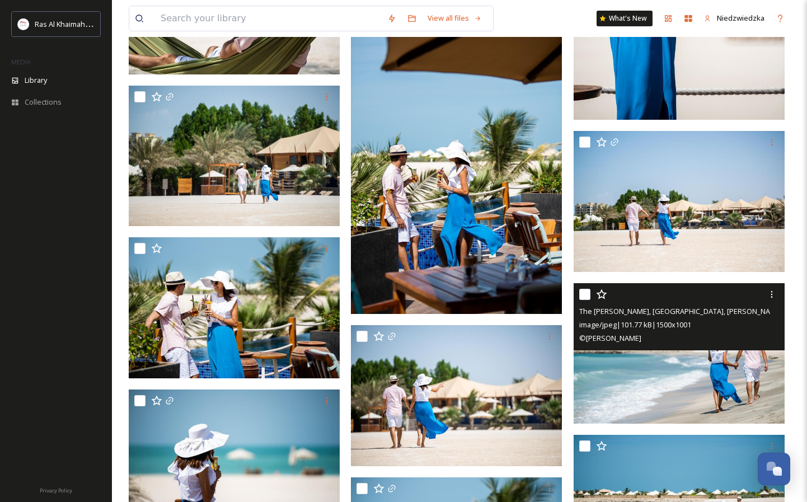
click at [716, 386] on img at bounding box center [679, 353] width 211 height 141
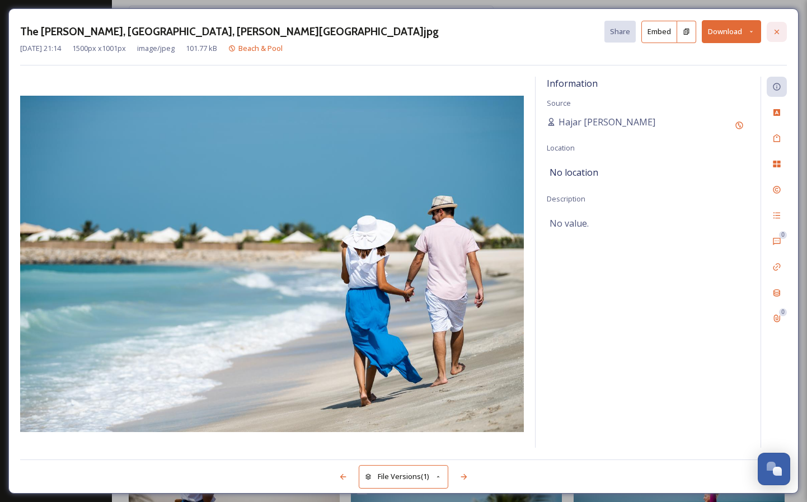
click at [775, 29] on icon at bounding box center [777, 31] width 9 height 9
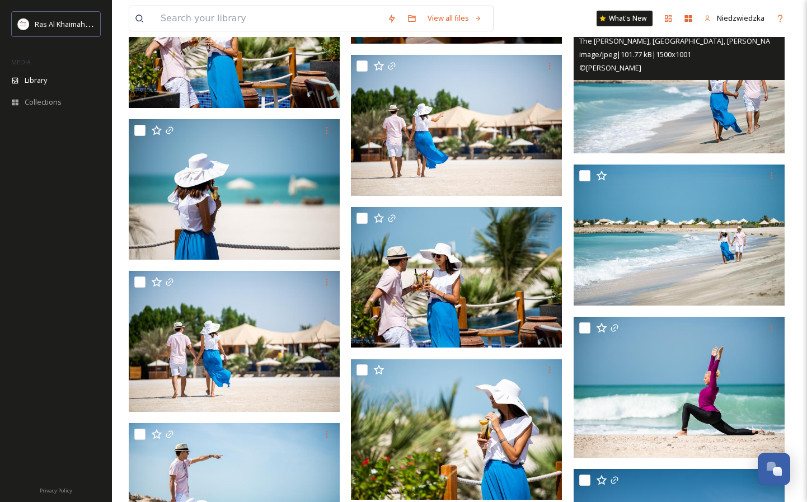
scroll to position [38759, 0]
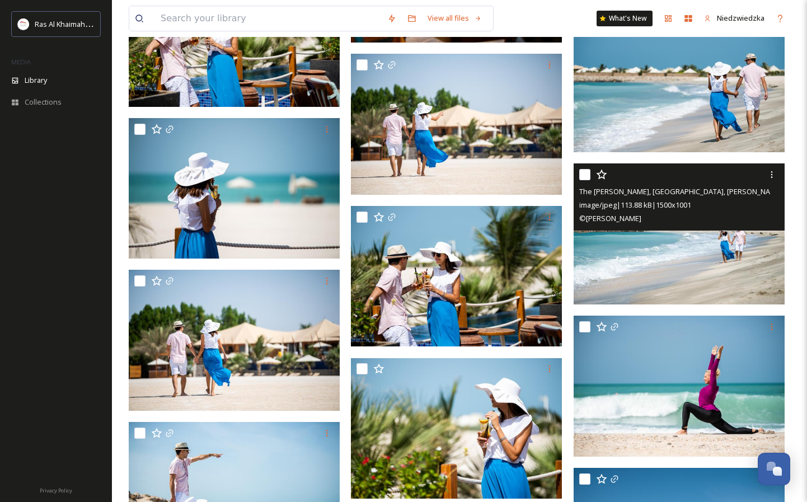
click at [669, 254] on img at bounding box center [679, 233] width 211 height 141
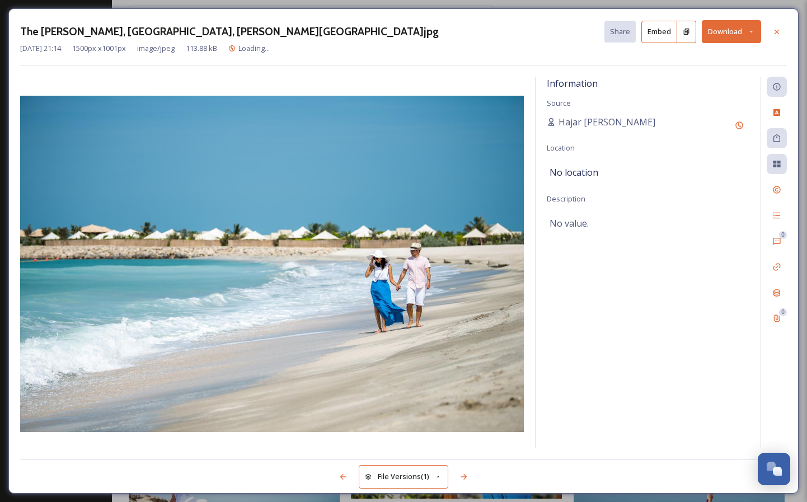
click at [737, 30] on button "Download" at bounding box center [731, 31] width 59 height 23
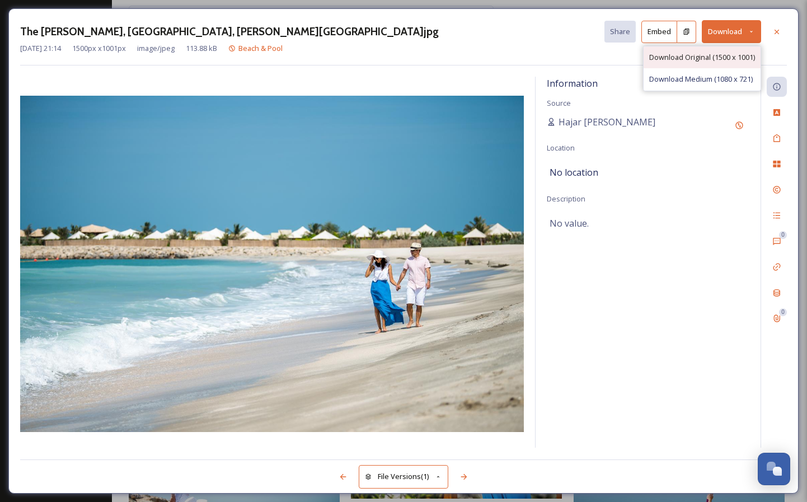
click at [711, 55] on span "Download Original (1500 x 1001)" at bounding box center [703, 57] width 106 height 11
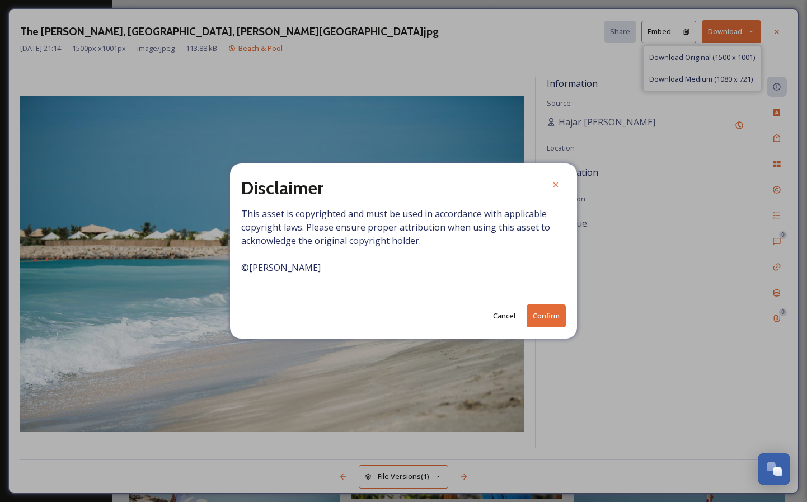
click at [549, 316] on button "Confirm" at bounding box center [546, 316] width 39 height 23
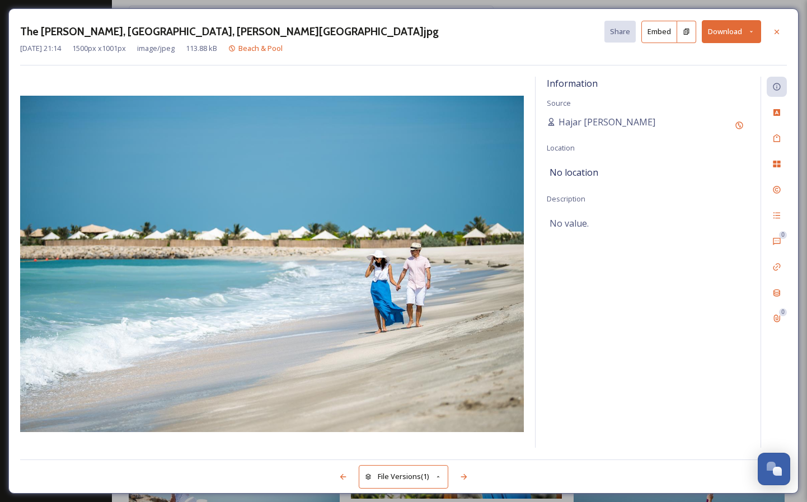
click at [324, 67] on div "The [PERSON_NAME], [GEOGRAPHIC_DATA], [PERSON_NAME][GEOGRAPHIC_DATA]jpg Share E…" at bounding box center [403, 250] width 791 height 485
click at [777, 31] on icon at bounding box center [777, 31] width 9 height 9
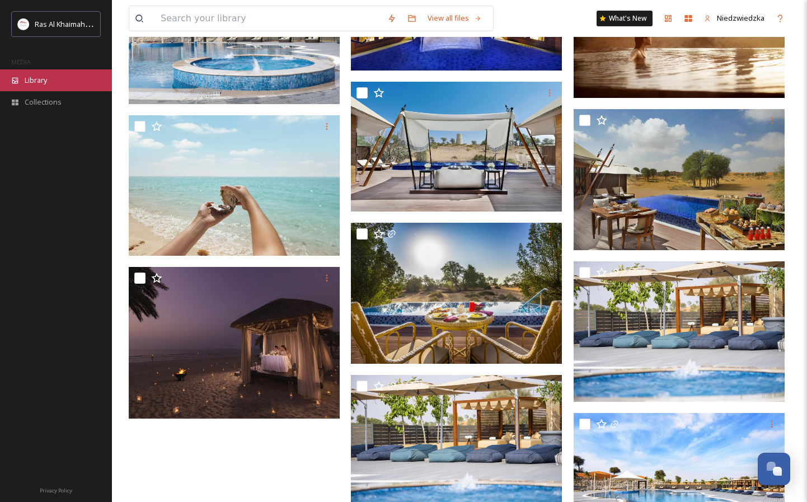
scroll to position [42825, 0]
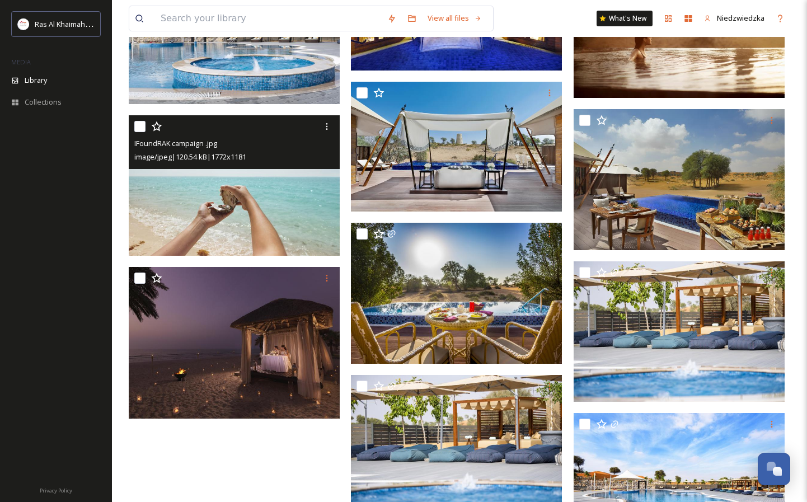
drag, startPoint x: 74, startPoint y: 90, endPoint x: 174, endPoint y: 202, distance: 149.9
click at [174, 202] on img at bounding box center [234, 185] width 211 height 141
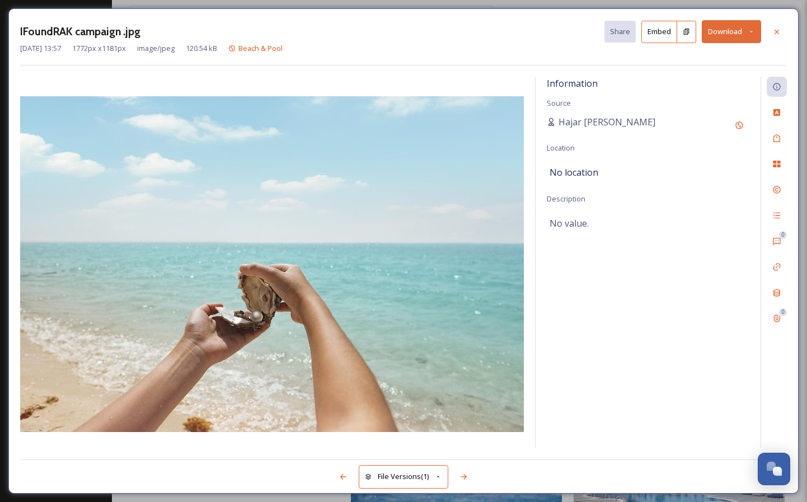
click at [756, 31] on button "Download" at bounding box center [731, 31] width 59 height 23
click at [697, 76] on span "Download Medium (1080 x 720)" at bounding box center [702, 79] width 104 height 11
drag, startPoint x: 174, startPoint y: 202, endPoint x: 422, endPoint y: 195, distance: 248.1
click at [422, 195] on img at bounding box center [272, 264] width 504 height 336
click at [167, 259] on img at bounding box center [272, 264] width 504 height 336
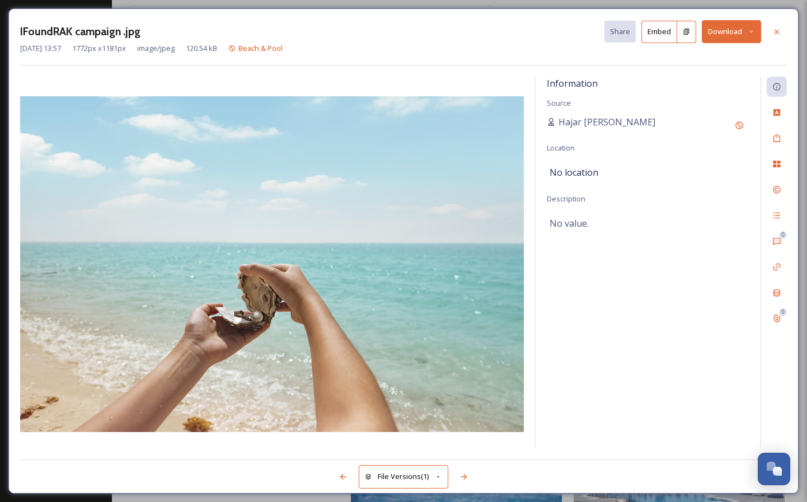
click at [780, 35] on icon at bounding box center [777, 31] width 9 height 9
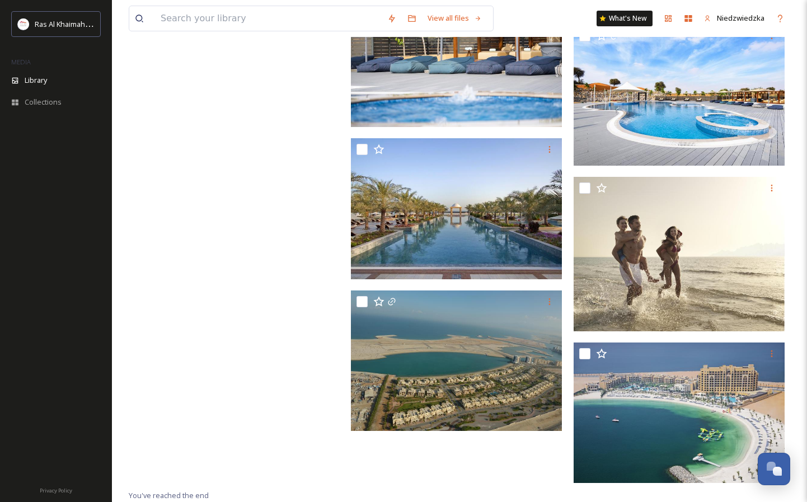
scroll to position [43214, 0]
drag, startPoint x: 258, startPoint y: 295, endPoint x: 42, endPoint y: 102, distance: 289.9
click at [42, 102] on span "Collections" at bounding box center [43, 102] width 37 height 11
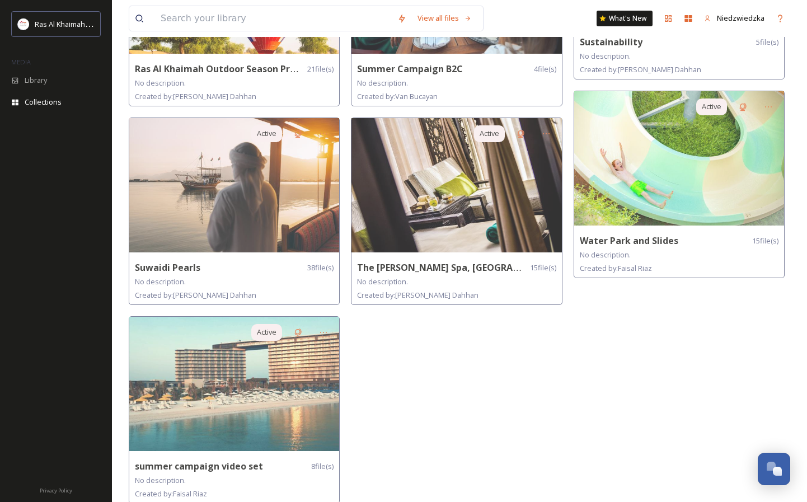
scroll to position [997, 0]
click at [45, 72] on div "Library" at bounding box center [56, 80] width 112 height 22
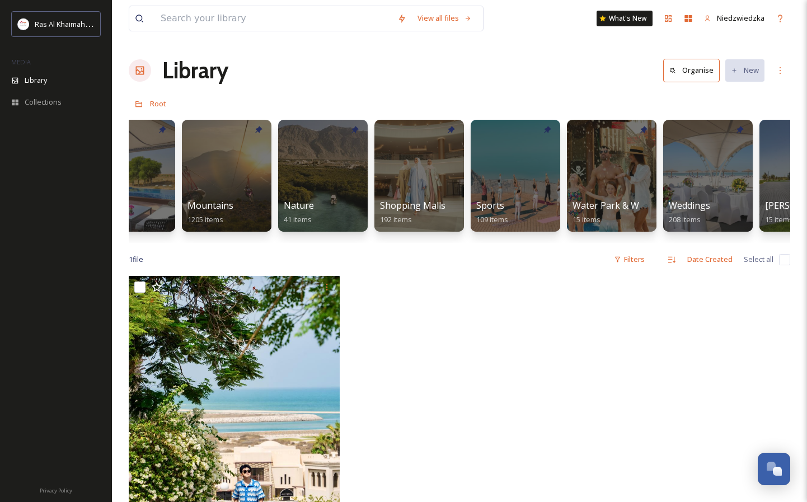
scroll to position [0, 723]
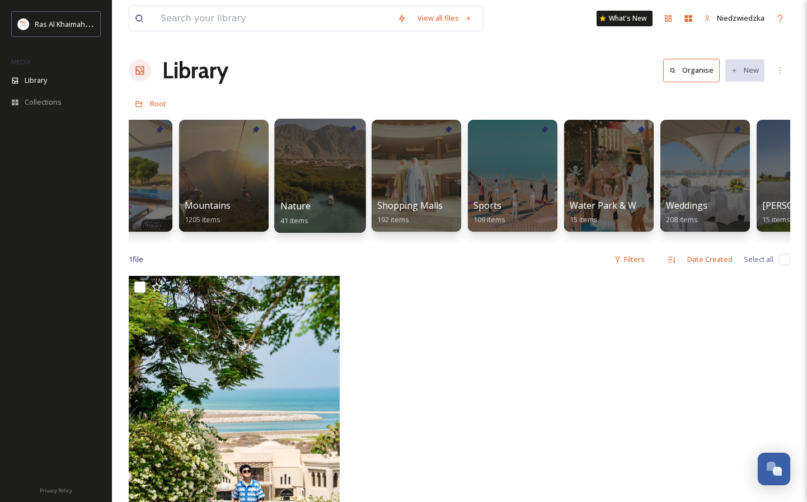
drag, startPoint x: 42, startPoint y: 102, endPoint x: 322, endPoint y: 176, distance: 289.6
click at [322, 176] on div at bounding box center [319, 176] width 91 height 114
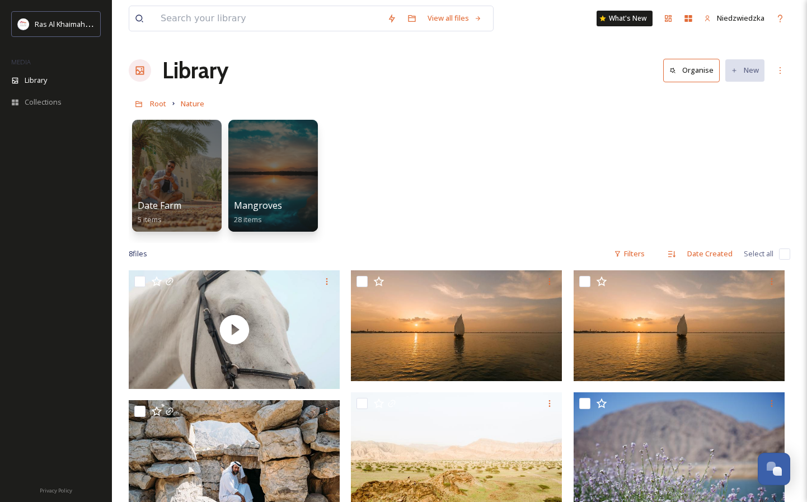
click at [175, 149] on div at bounding box center [177, 176] width 90 height 112
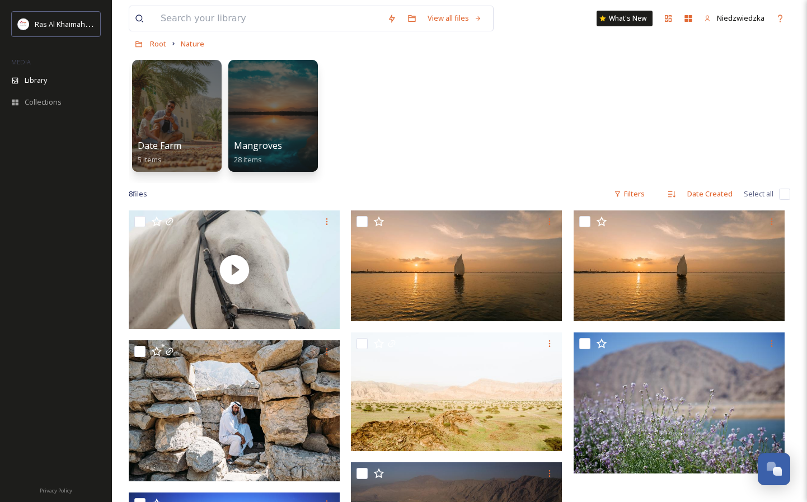
scroll to position [59, 0]
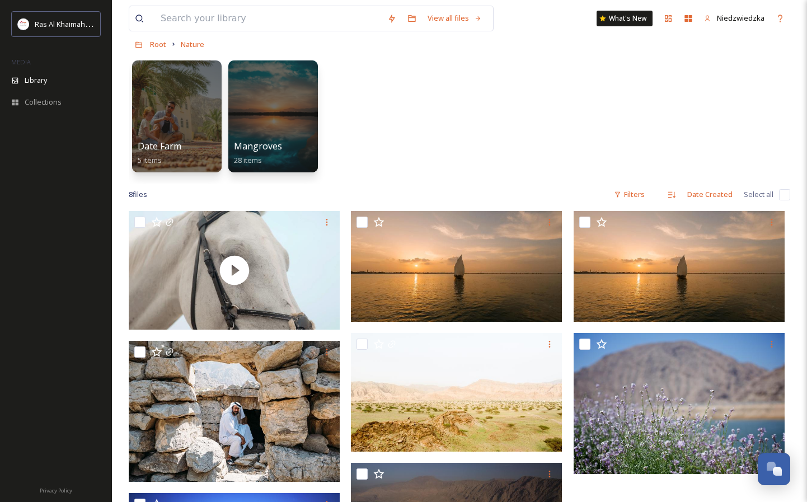
click at [279, 109] on div at bounding box center [273, 116] width 90 height 112
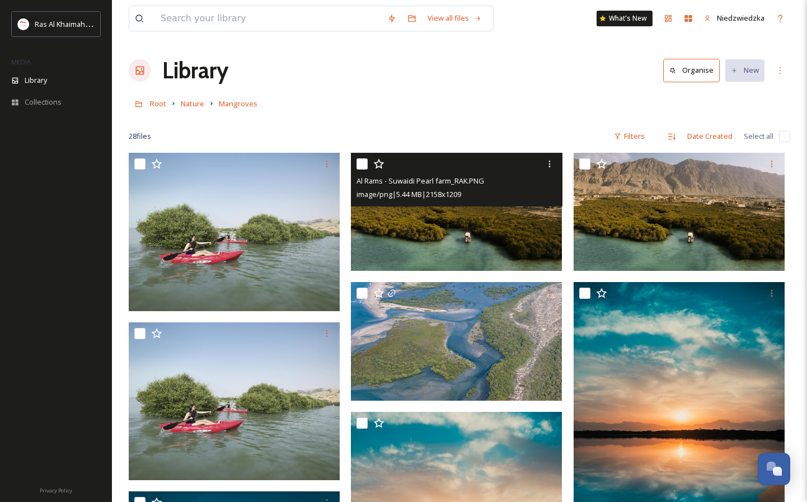
click at [427, 235] on img at bounding box center [456, 212] width 211 height 118
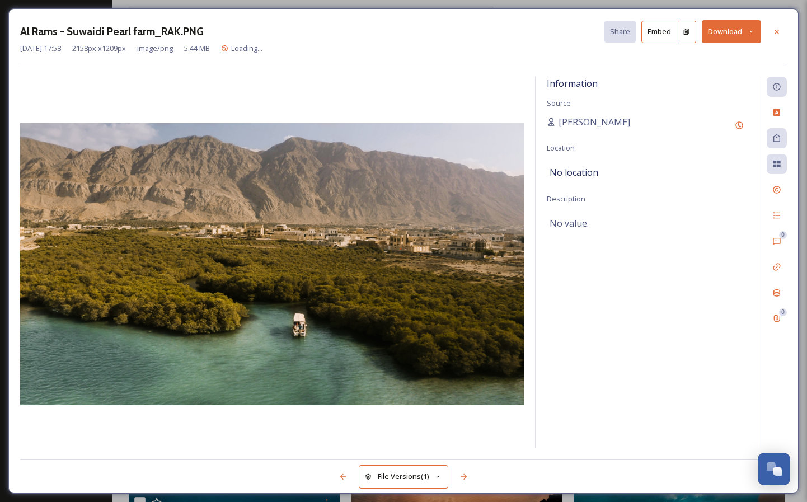
drag, startPoint x: 322, startPoint y: 176, endPoint x: 296, endPoint y: 318, distance: 144.6
click at [778, 29] on icon at bounding box center [777, 31] width 9 height 9
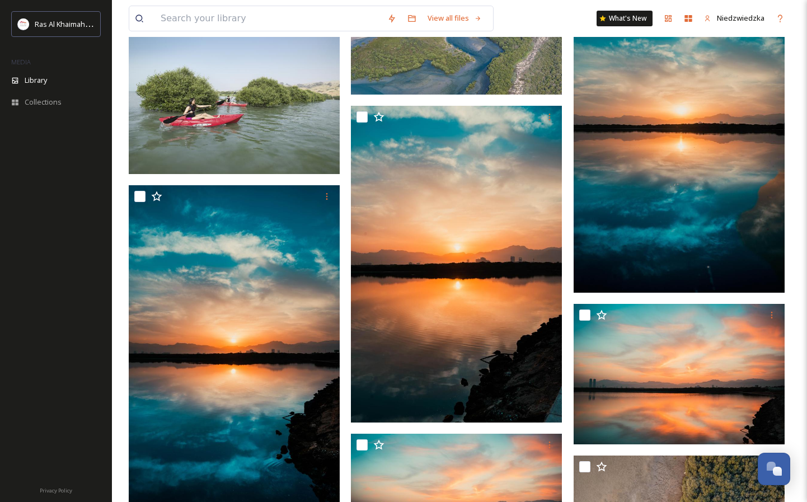
click at [478, 329] on img at bounding box center [456, 264] width 211 height 317
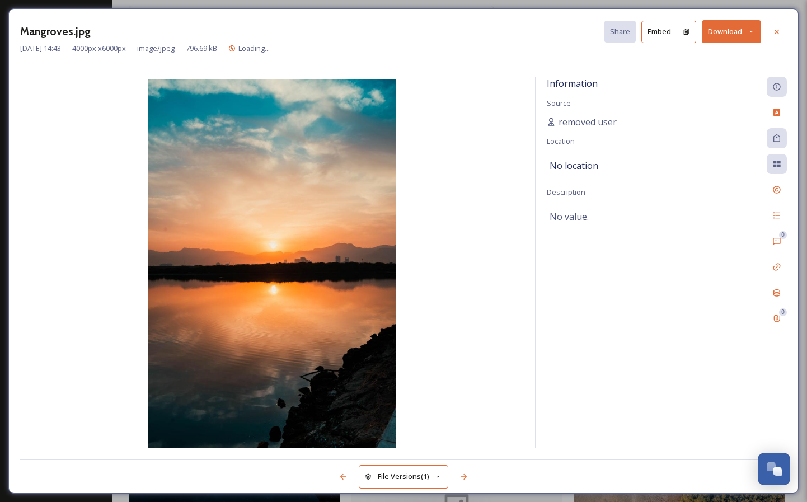
scroll to position [324, 0]
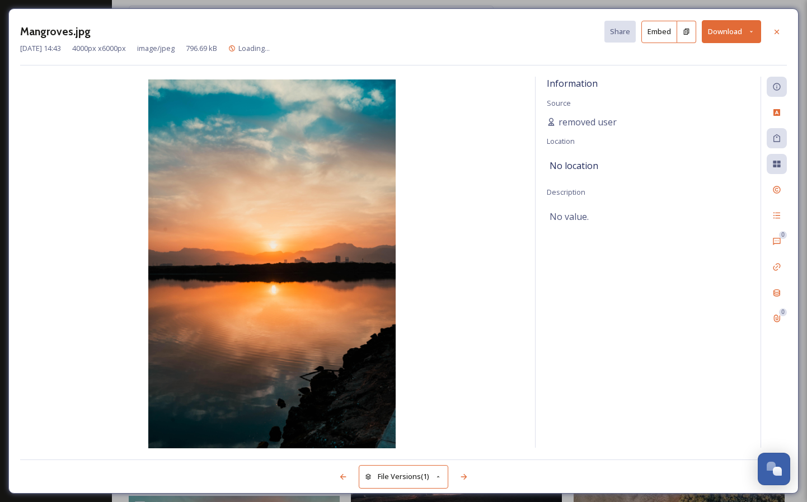
click at [778, 31] on icon at bounding box center [777, 31] width 9 height 9
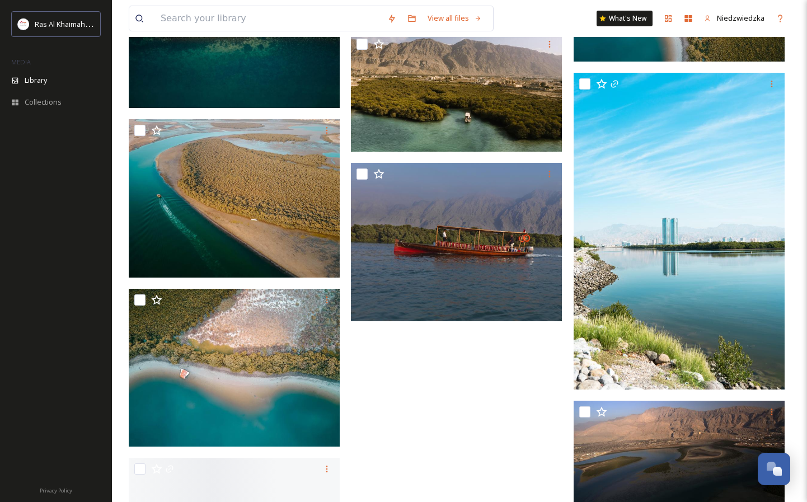
scroll to position [1370, 0]
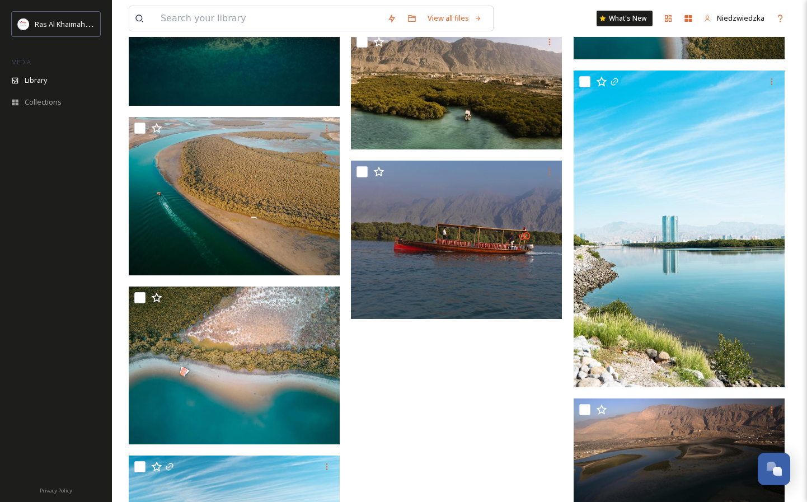
click at [699, 234] on img at bounding box center [679, 229] width 211 height 317
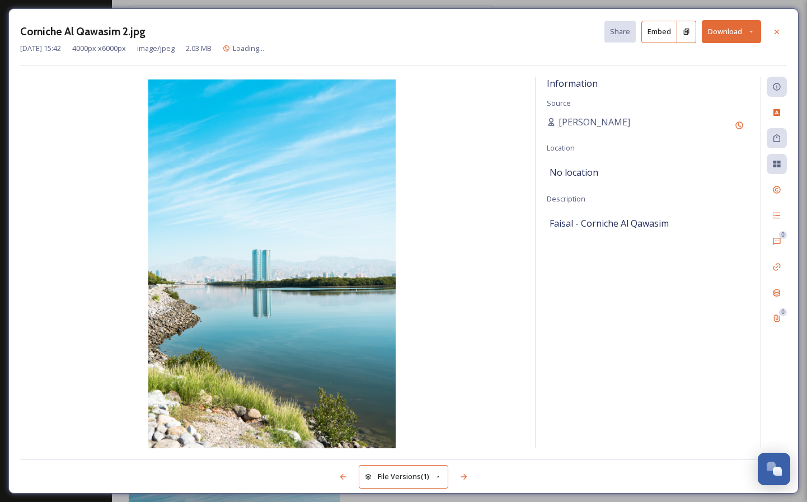
click at [781, 33] on icon at bounding box center [777, 31] width 9 height 9
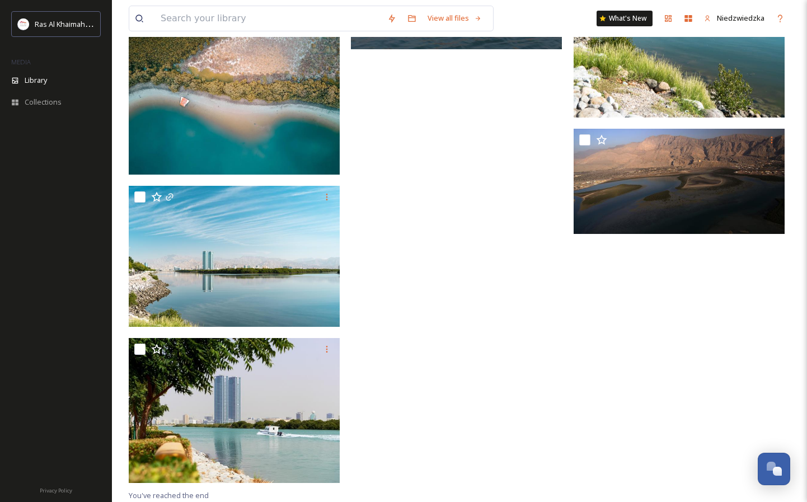
scroll to position [1639, 0]
click at [204, 282] on img at bounding box center [234, 256] width 211 height 141
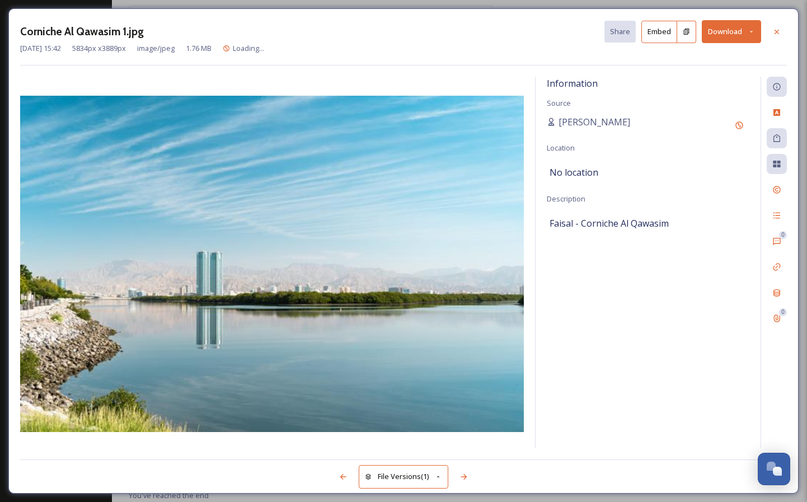
scroll to position [1488, 0]
click at [751, 32] on icon at bounding box center [751, 31] width 7 height 7
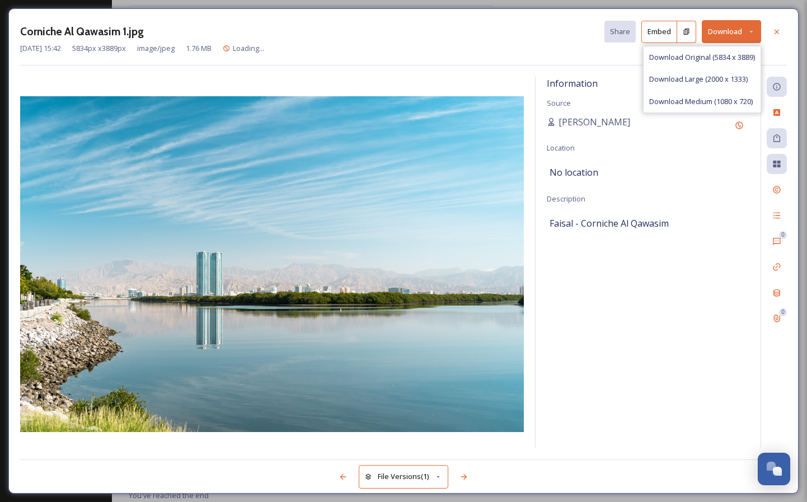
click at [683, 77] on span "Download Large (2000 x 1333)" at bounding box center [699, 79] width 99 height 11
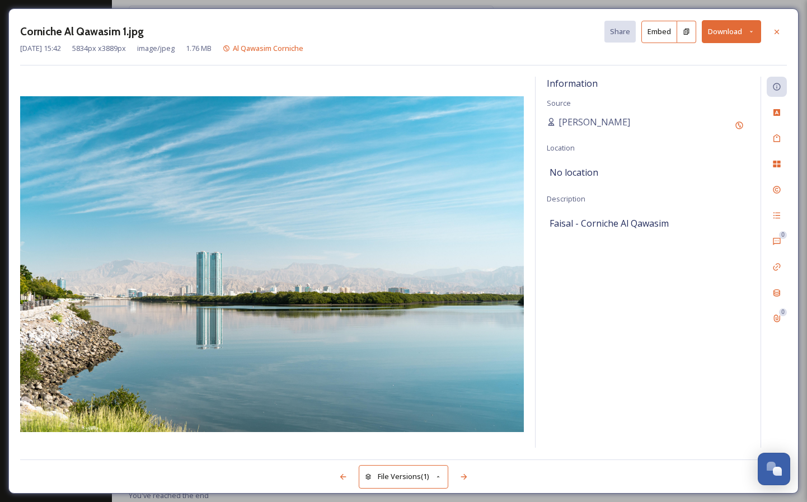
click at [751, 29] on icon at bounding box center [751, 31] width 7 height 7
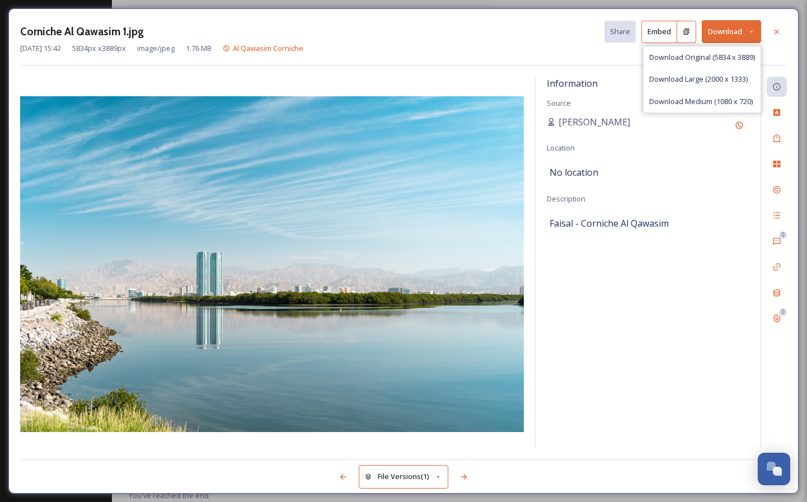
click at [711, 55] on span "Download Original (5834 x 3889)" at bounding box center [703, 57] width 106 height 11
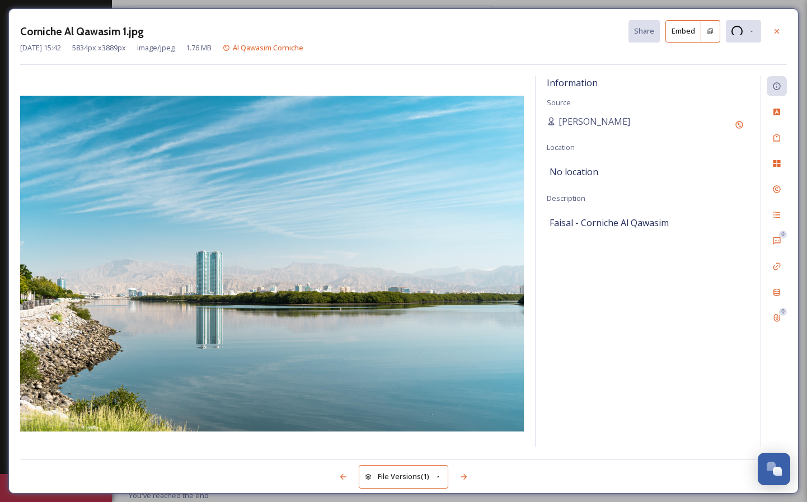
drag, startPoint x: 287, startPoint y: 304, endPoint x: 286, endPoint y: 255, distance: 49.3
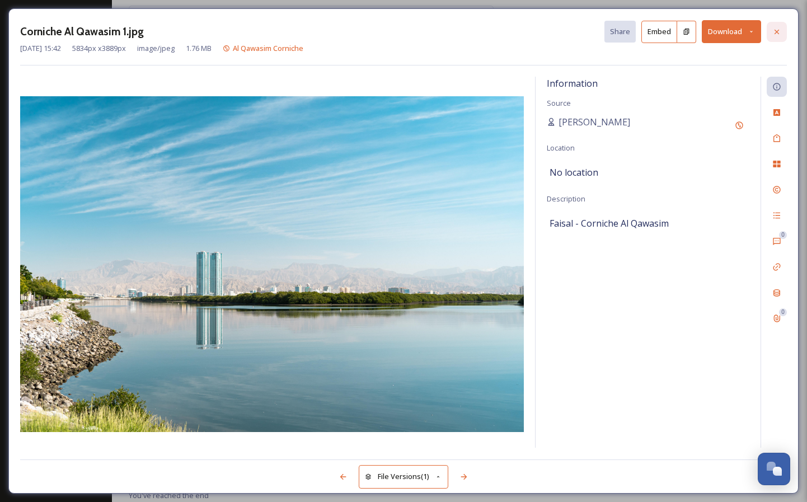
click at [775, 28] on icon at bounding box center [777, 31] width 9 height 9
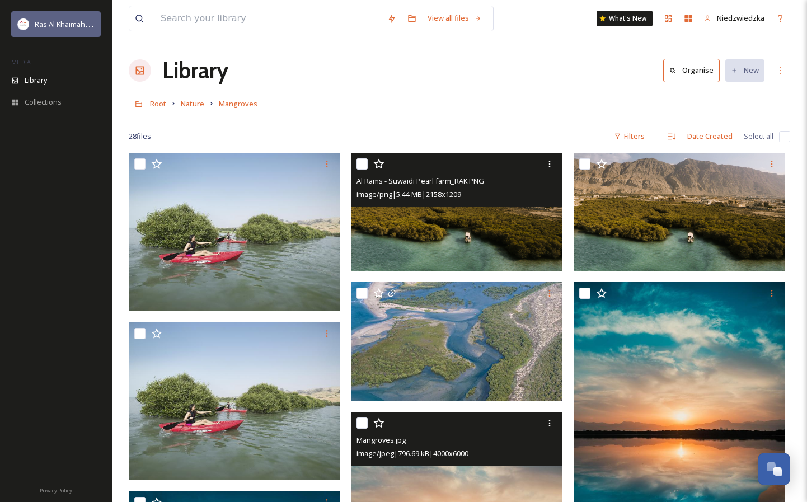
click at [71, 21] on span "Ras Al Khaimah Tourism Development Authority" at bounding box center [114, 23] width 158 height 11
click at [436, 13] on div "View all files" at bounding box center [455, 18] width 66 height 22
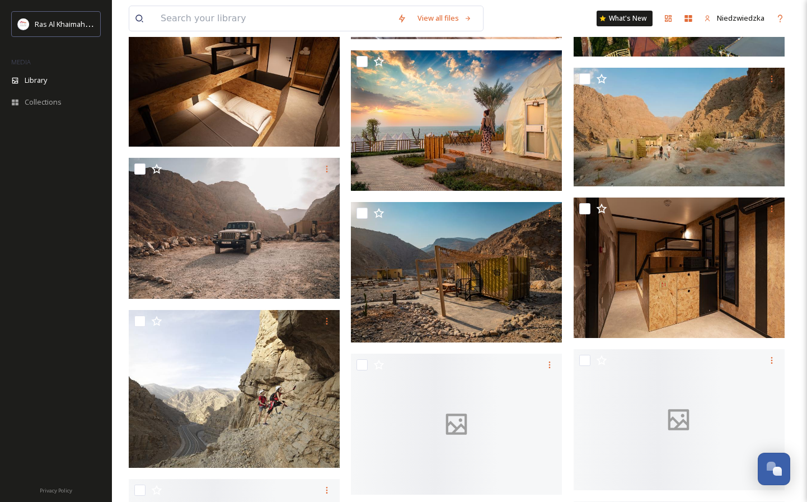
scroll to position [1200, 0]
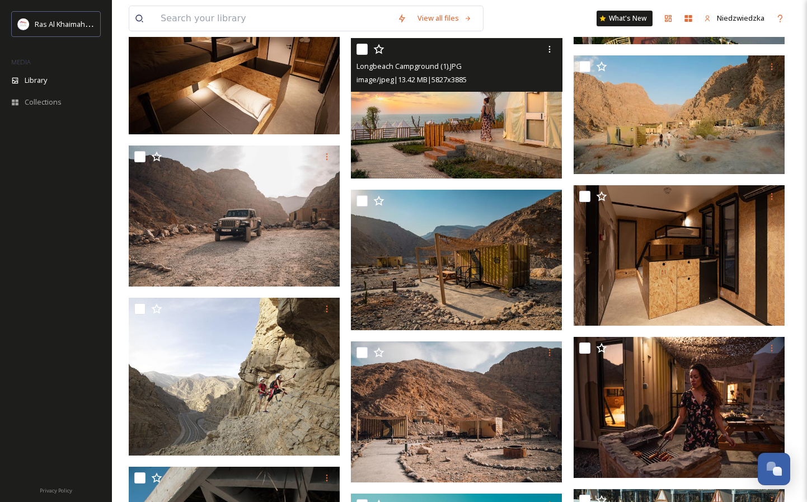
click at [417, 140] on img at bounding box center [456, 108] width 211 height 141
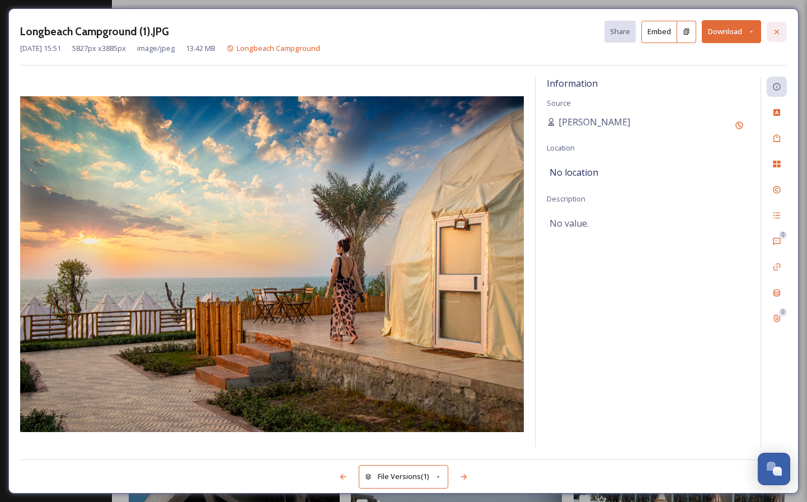
click at [777, 32] on icon at bounding box center [777, 31] width 4 height 4
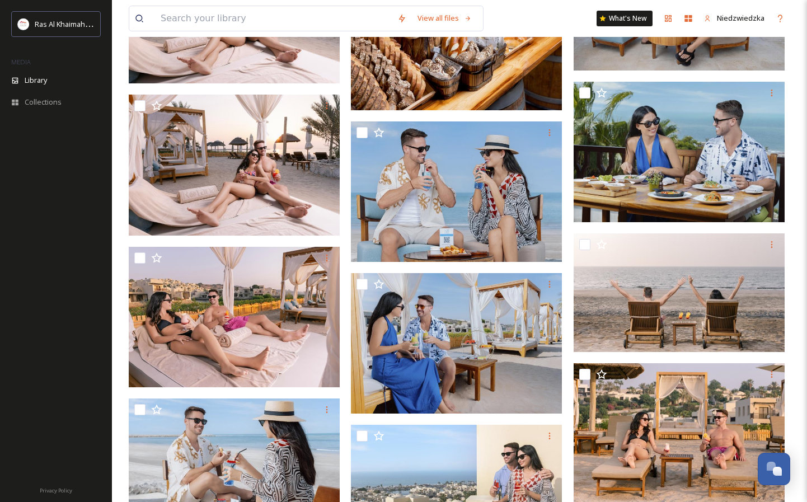
scroll to position [5155, 0]
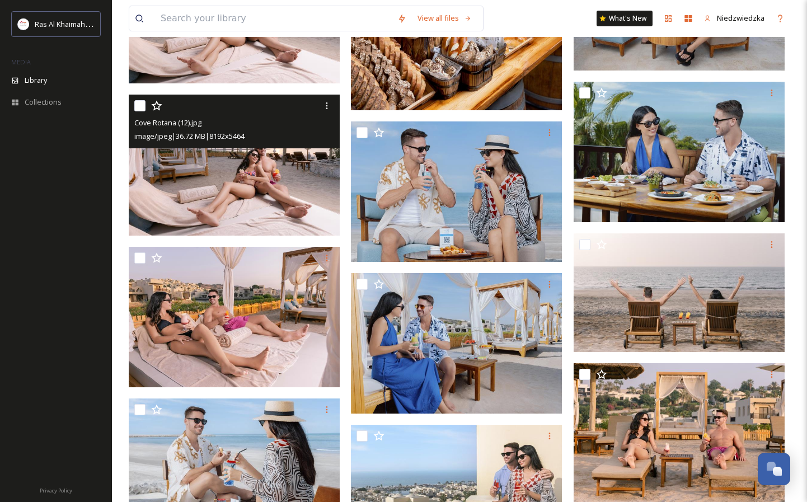
click at [251, 189] on img at bounding box center [234, 165] width 211 height 141
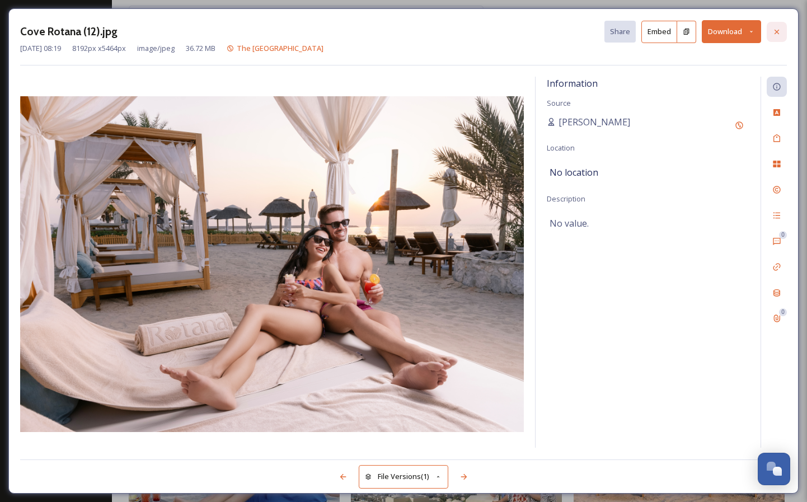
click at [777, 30] on icon at bounding box center [777, 31] width 9 height 9
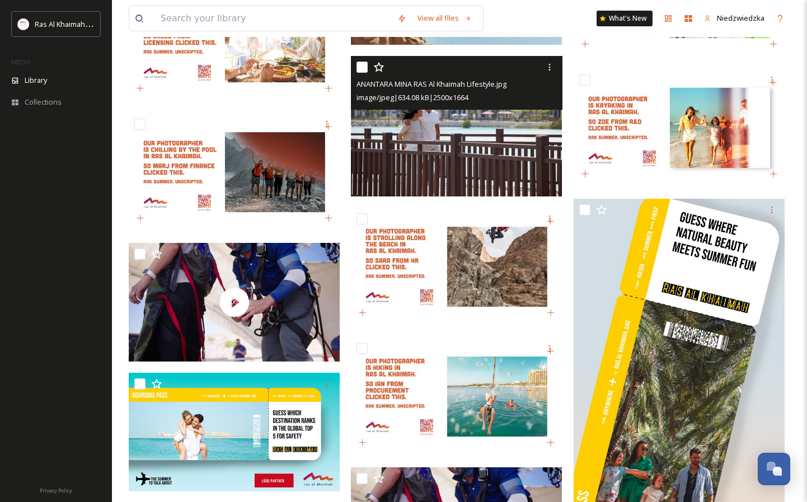
scroll to position [11359, 0]
